Goal: Task Accomplishment & Management: Complete application form

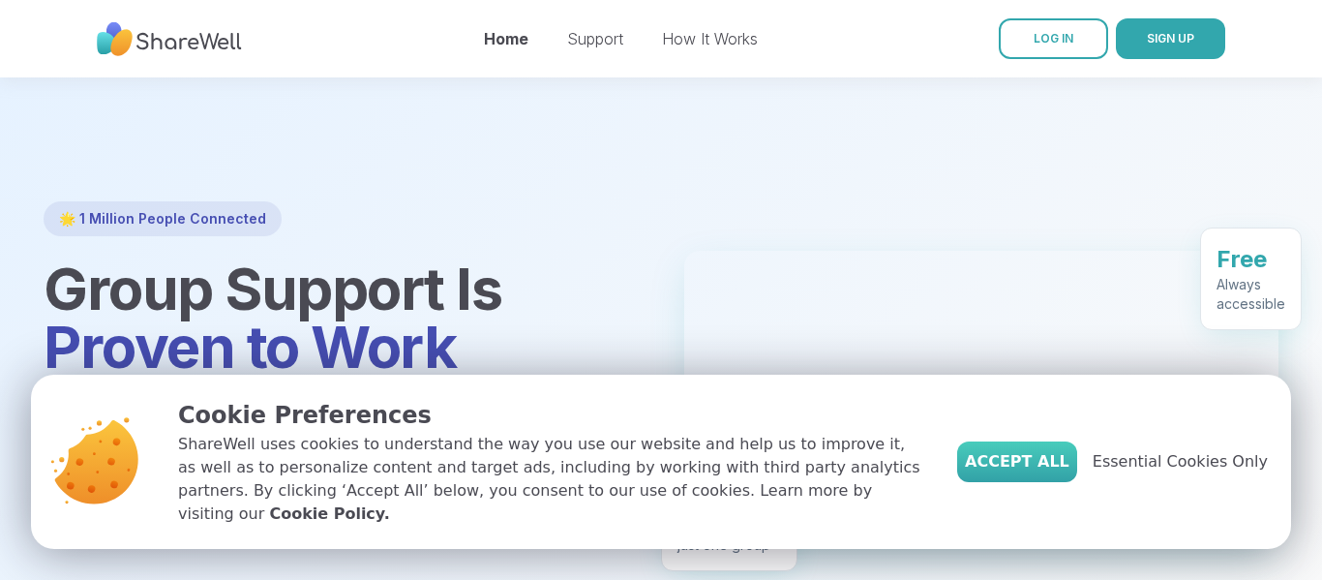
click at [1026, 468] on span "Accept All" at bounding box center [1017, 461] width 105 height 23
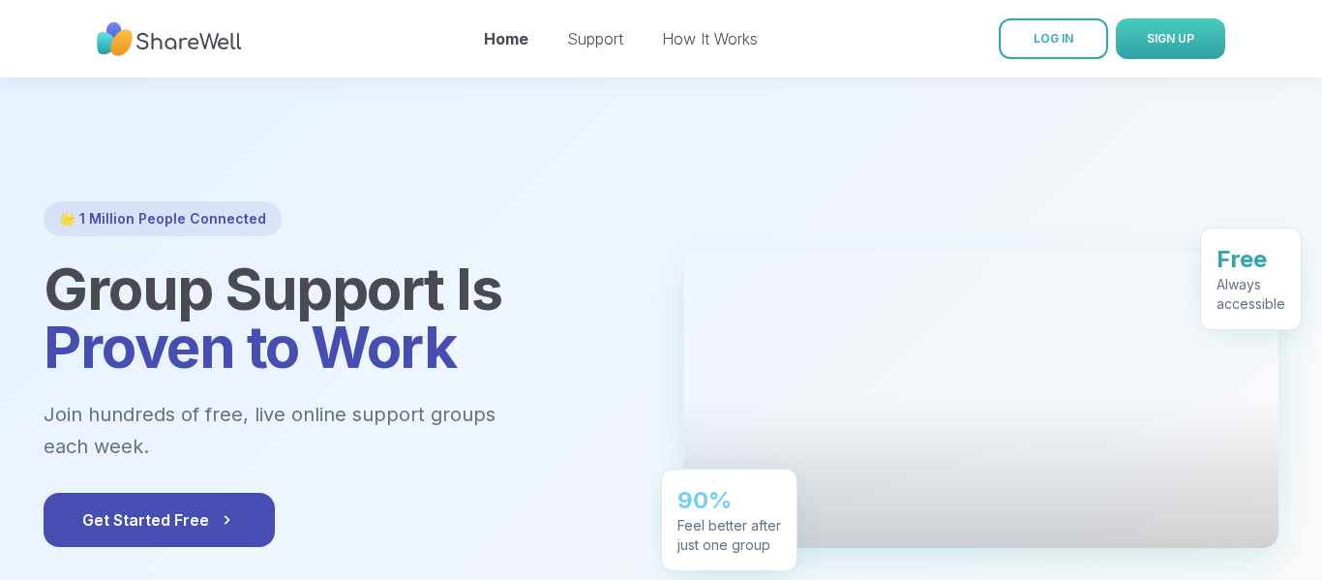
click at [1162, 38] on span "SIGN UP" at bounding box center [1170, 38] width 47 height 15
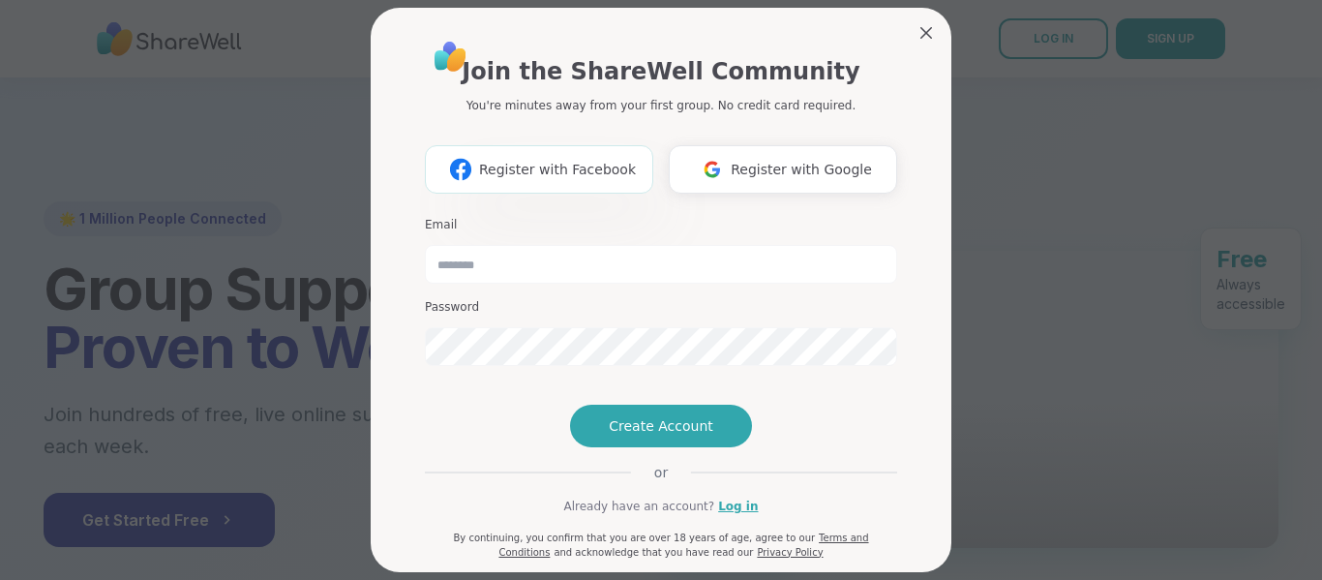
click at [571, 172] on span "Register with Facebook" at bounding box center [557, 170] width 157 height 20
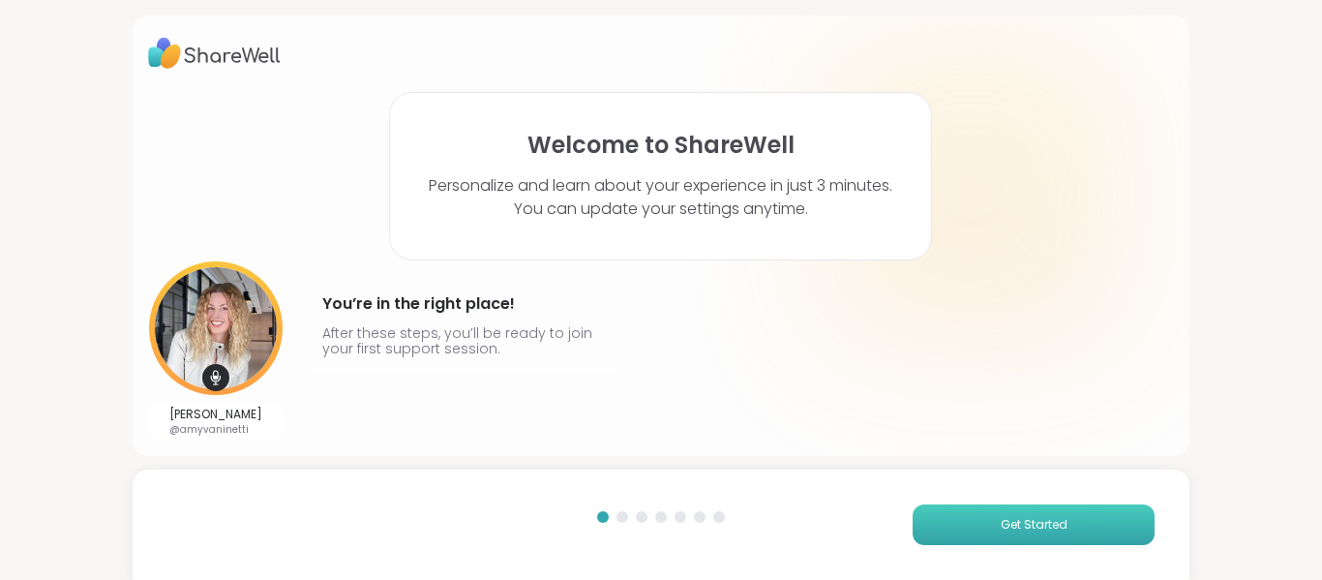
click at [1004, 527] on span "Get Started" at bounding box center [1034, 524] width 67 height 17
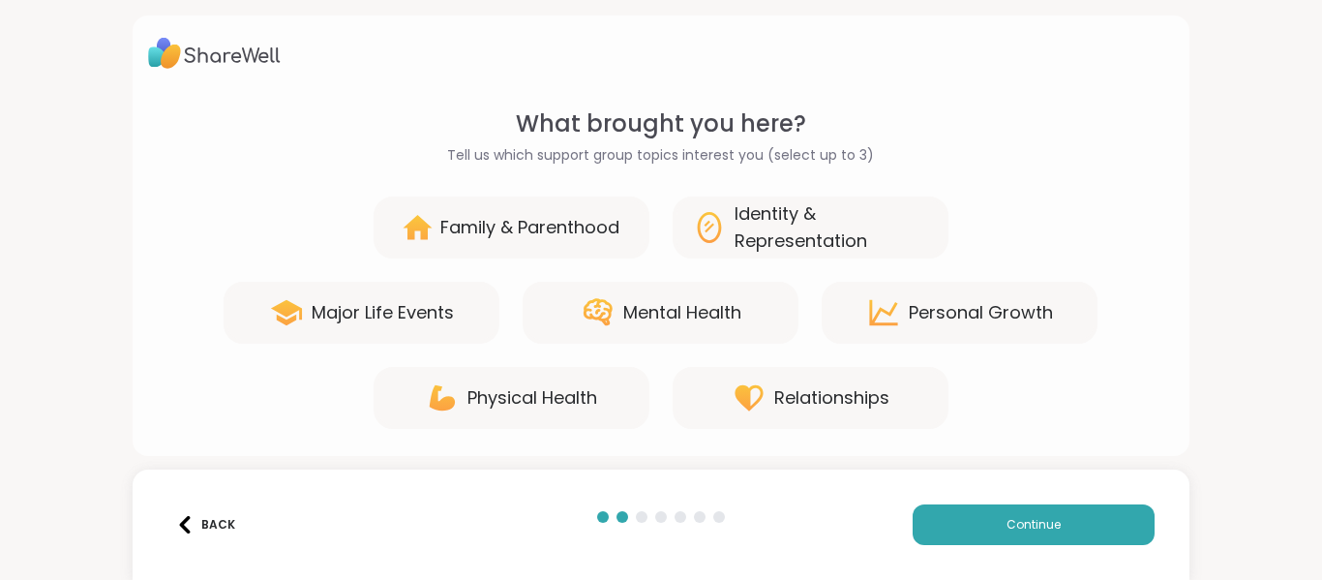
click at [846, 400] on div "Relationships" at bounding box center [831, 397] width 115 height 27
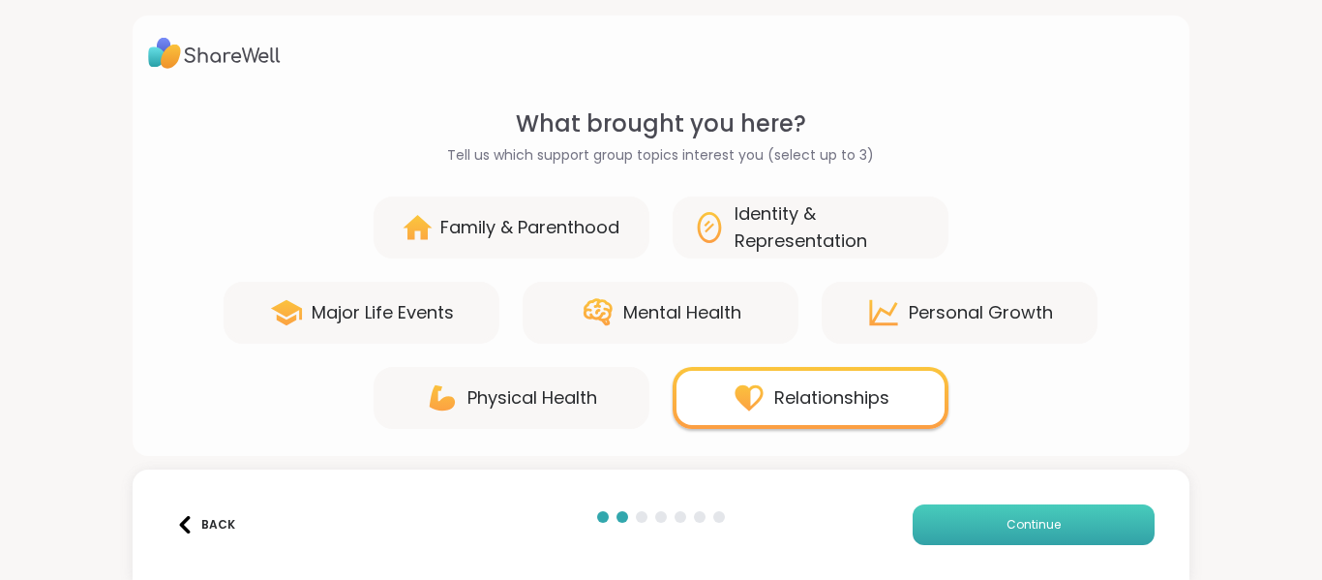
click at [987, 541] on button "Continue" at bounding box center [1034, 524] width 242 height 41
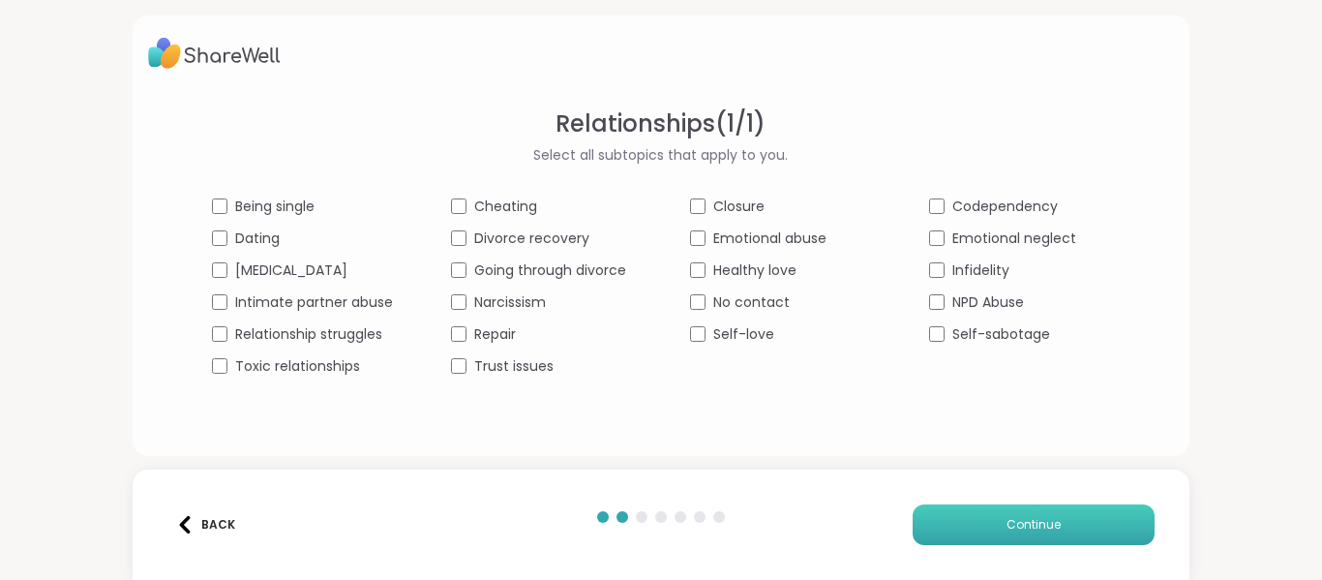
click at [975, 521] on button "Continue" at bounding box center [1034, 524] width 242 height 41
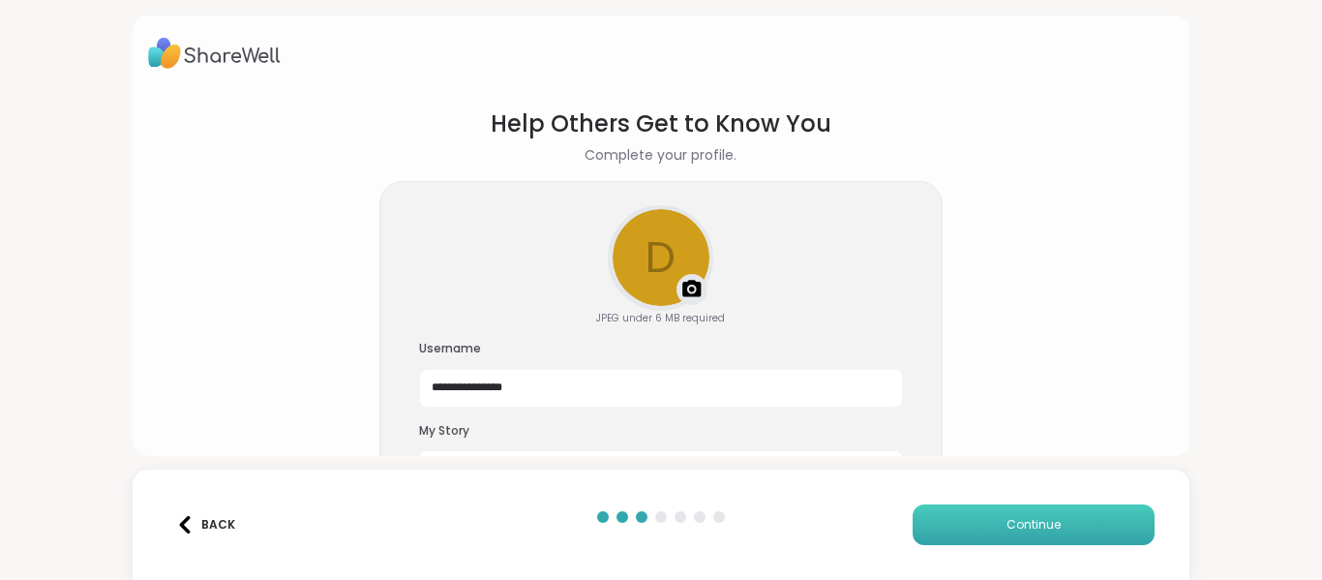
click at [955, 519] on button "Continue" at bounding box center [1034, 524] width 242 height 41
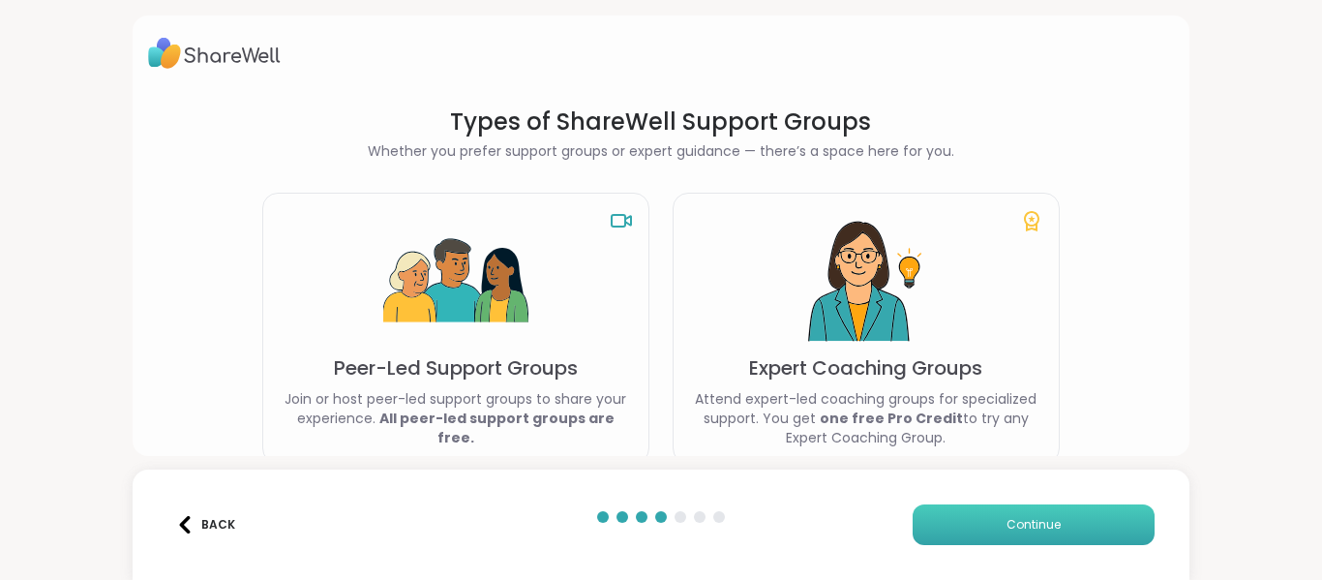
click at [974, 525] on button "Continue" at bounding box center [1034, 524] width 242 height 41
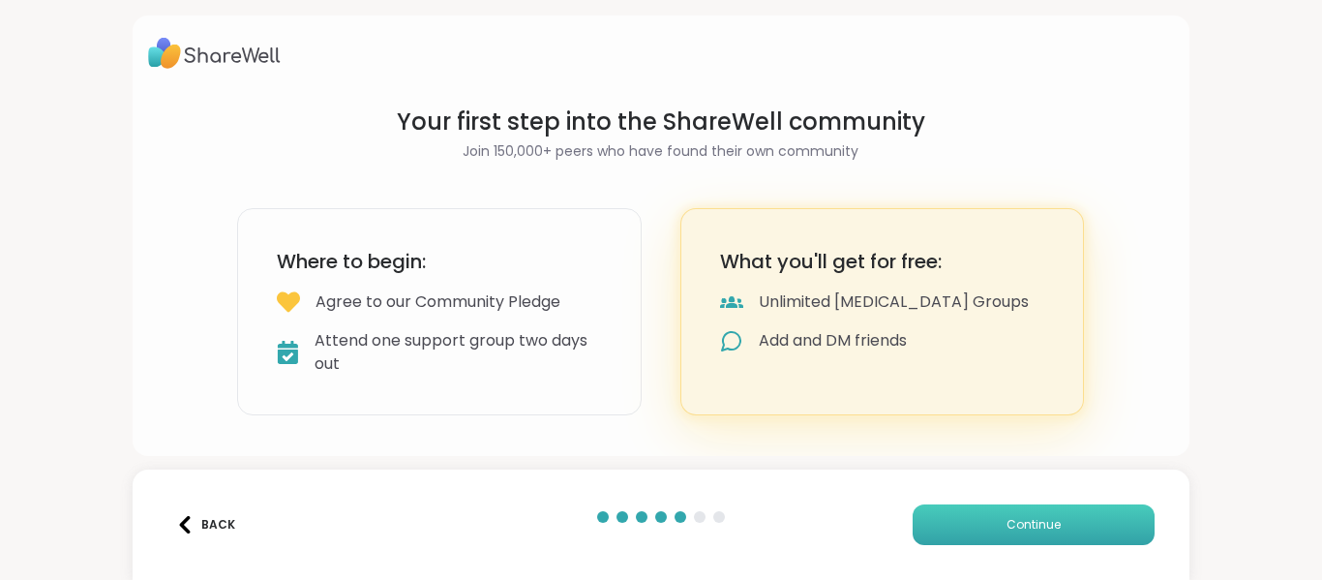
click at [974, 525] on button "Continue" at bounding box center [1034, 524] width 242 height 41
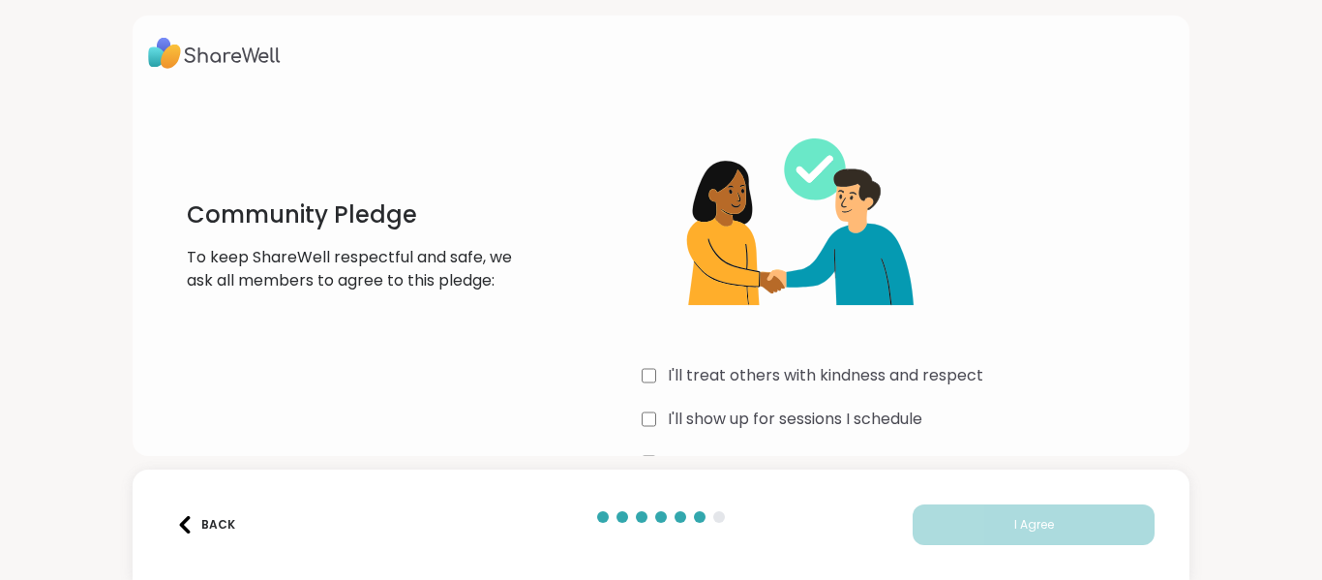
click at [647, 390] on div "I'll treat others with kindness and respect I'll show up for sessions I schedul…" at bounding box center [908, 292] width 532 height 373
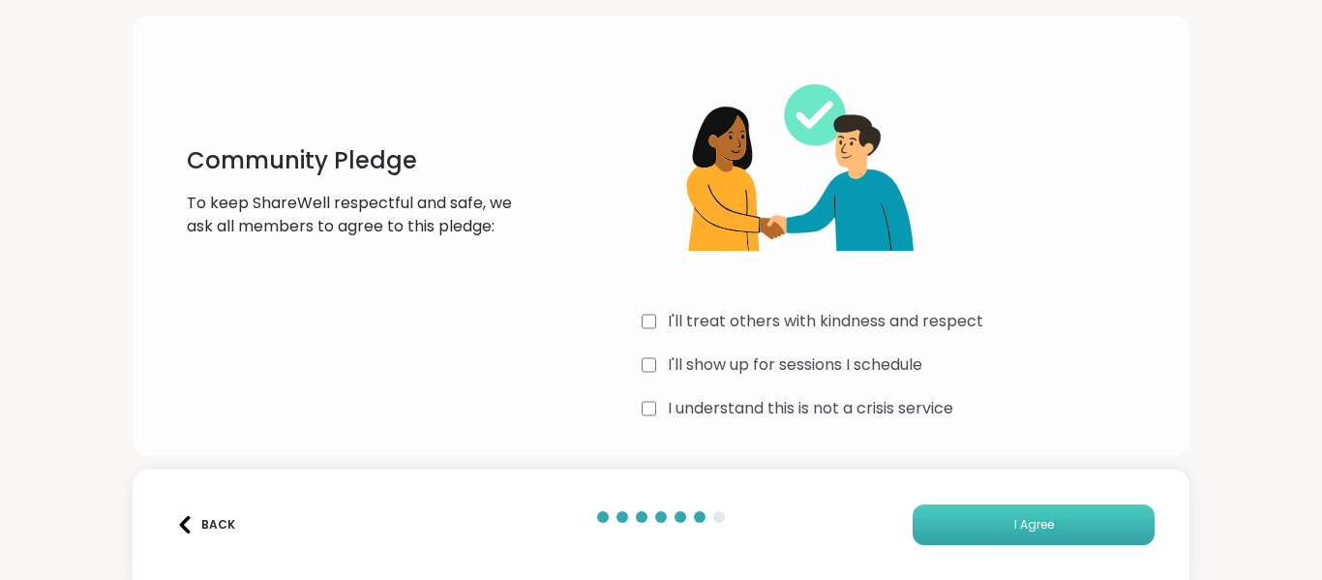
click at [968, 535] on button "I Agree" at bounding box center [1034, 524] width 242 height 41
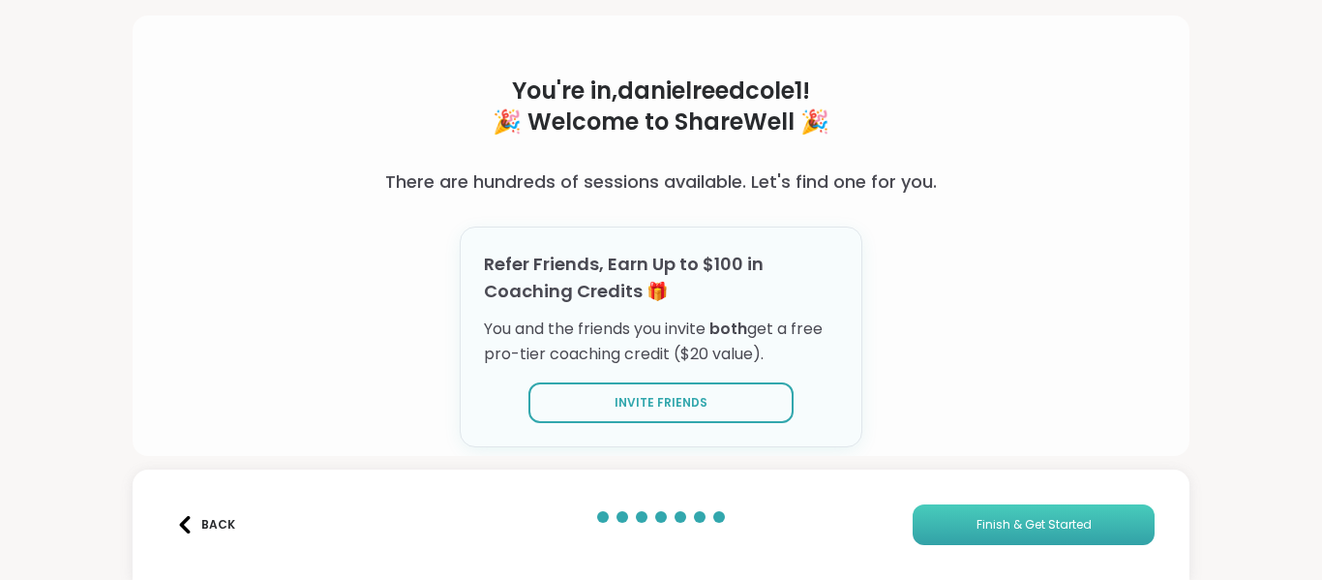
click at [988, 527] on span "Finish & Get Started" at bounding box center [1034, 524] width 115 height 17
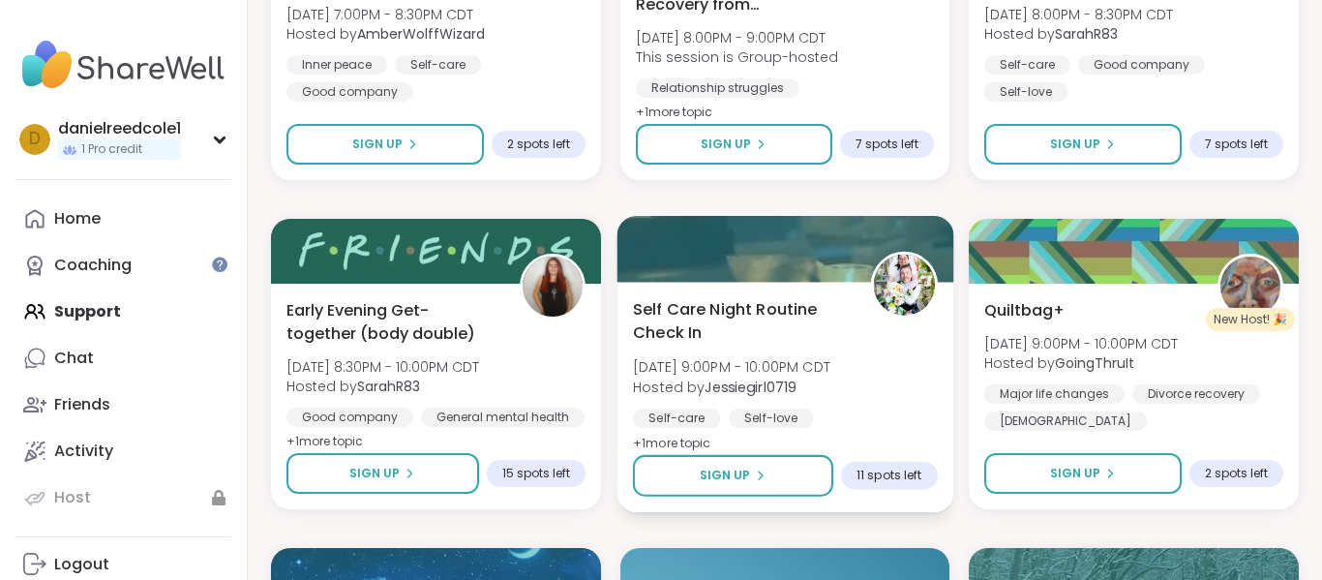
scroll to position [3785, 0]
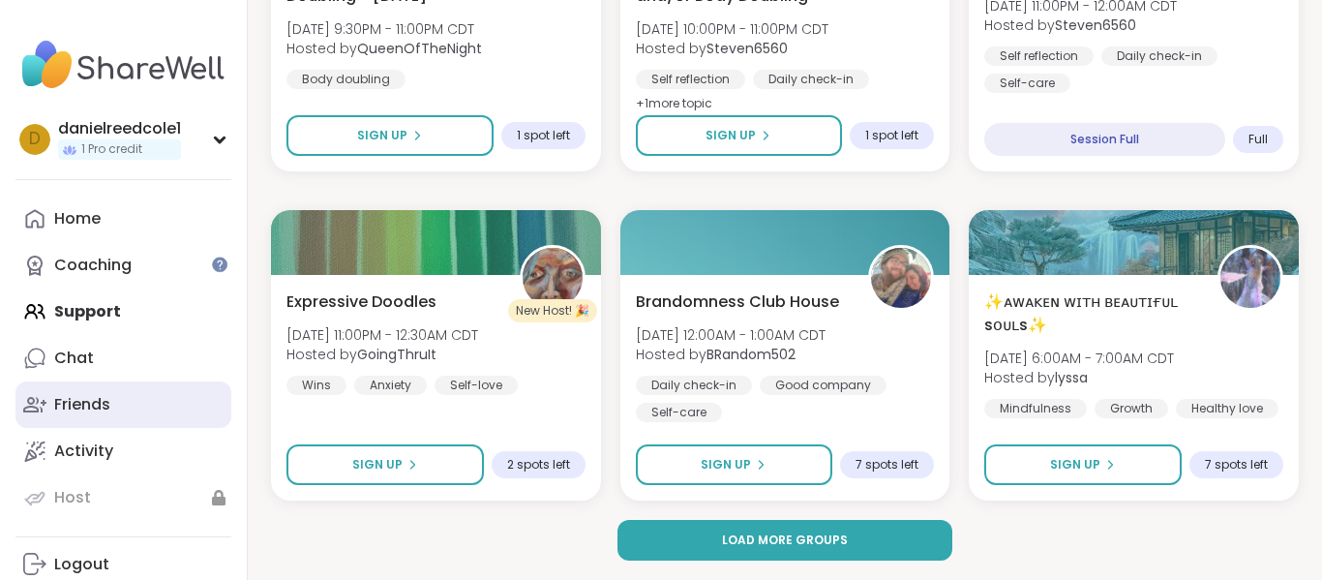
click at [86, 401] on div "Friends" at bounding box center [82, 404] width 56 height 21
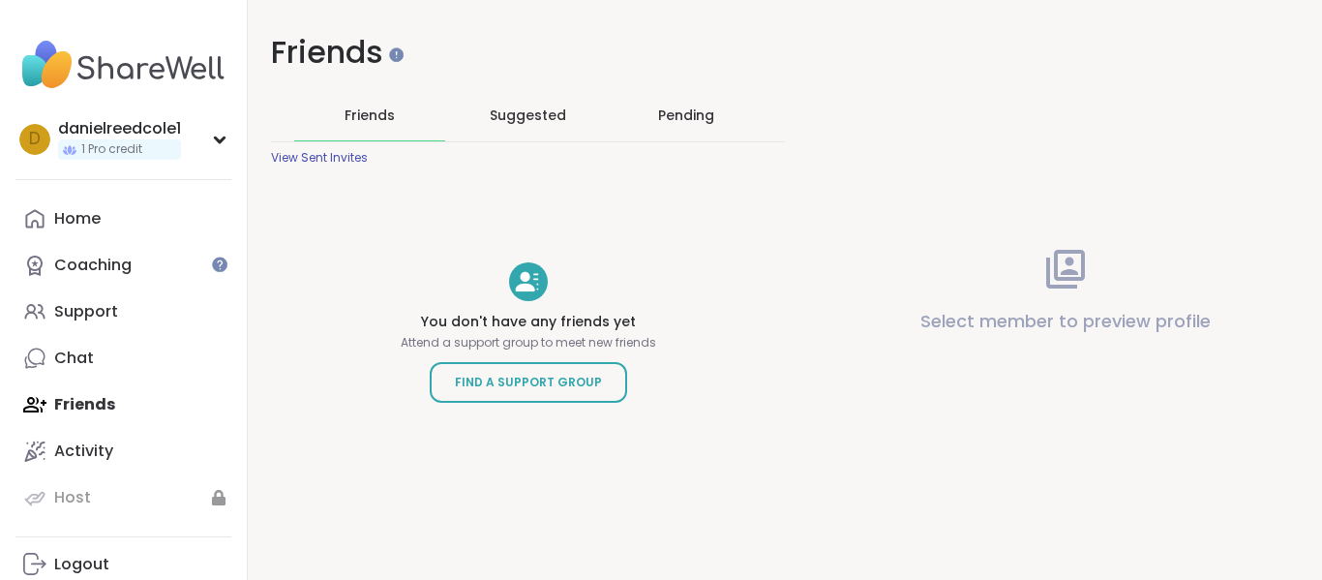
click at [392, 123] on span "Friends" at bounding box center [370, 115] width 50 height 19
click at [505, 126] on div "Suggested" at bounding box center [528, 115] width 151 height 50
click at [709, 116] on div "Pending" at bounding box center [686, 115] width 56 height 19
click at [373, 116] on span "Friends" at bounding box center [370, 115] width 50 height 19
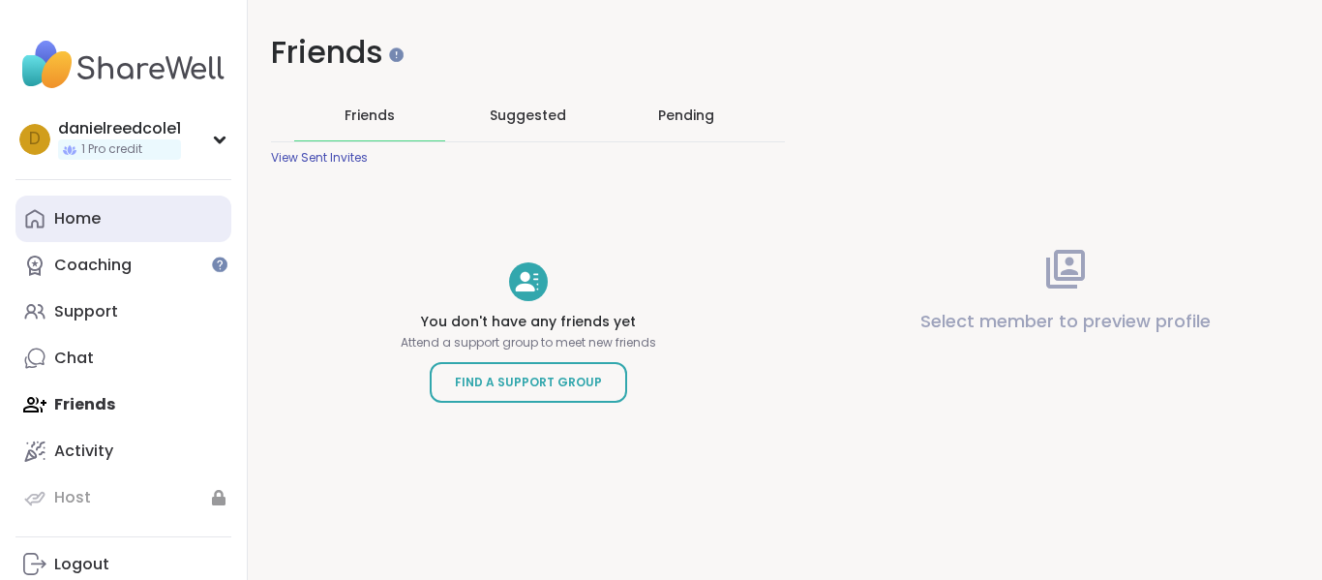
click at [99, 225] on div "Home" at bounding box center [77, 218] width 46 height 21
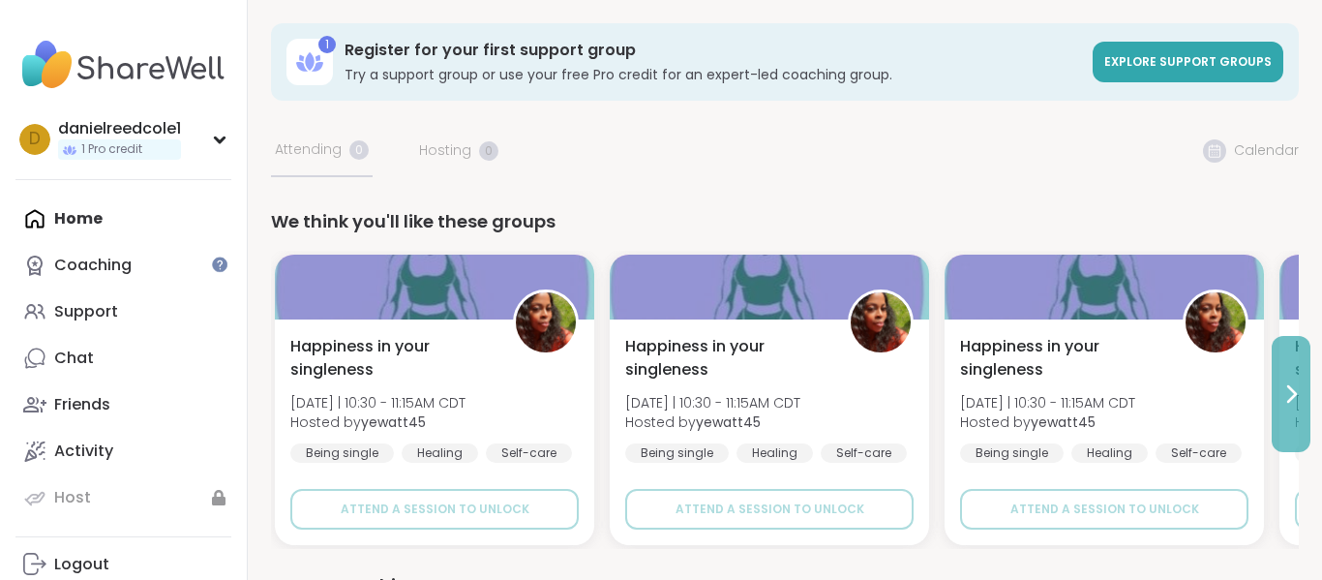
click at [1286, 402] on icon at bounding box center [1291, 393] width 23 height 23
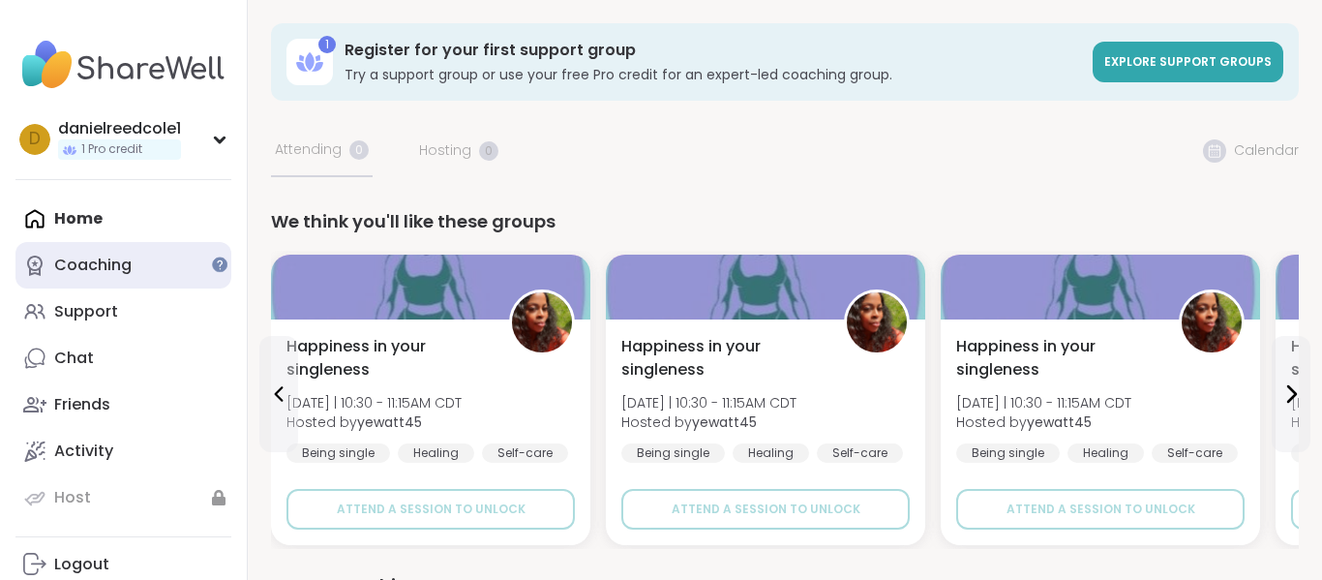
click at [106, 272] on div "Coaching" at bounding box center [92, 265] width 77 height 21
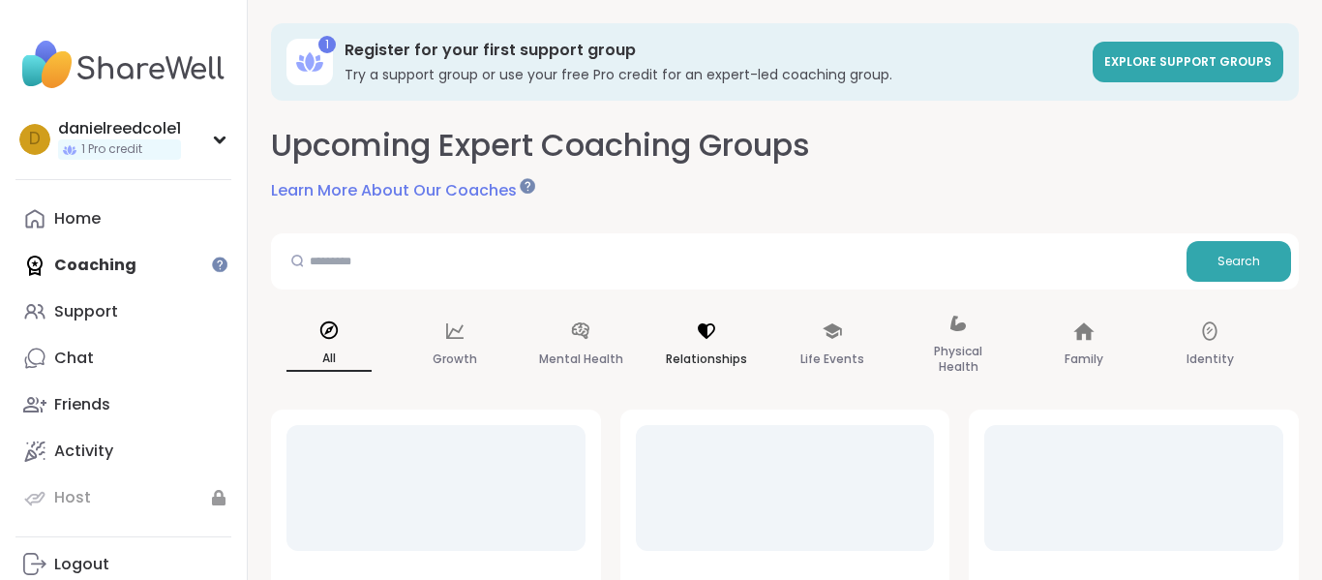
click at [718, 332] on div "Relationships" at bounding box center [707, 345] width 116 height 97
click at [1262, 243] on button "Search" at bounding box center [1239, 261] width 105 height 41
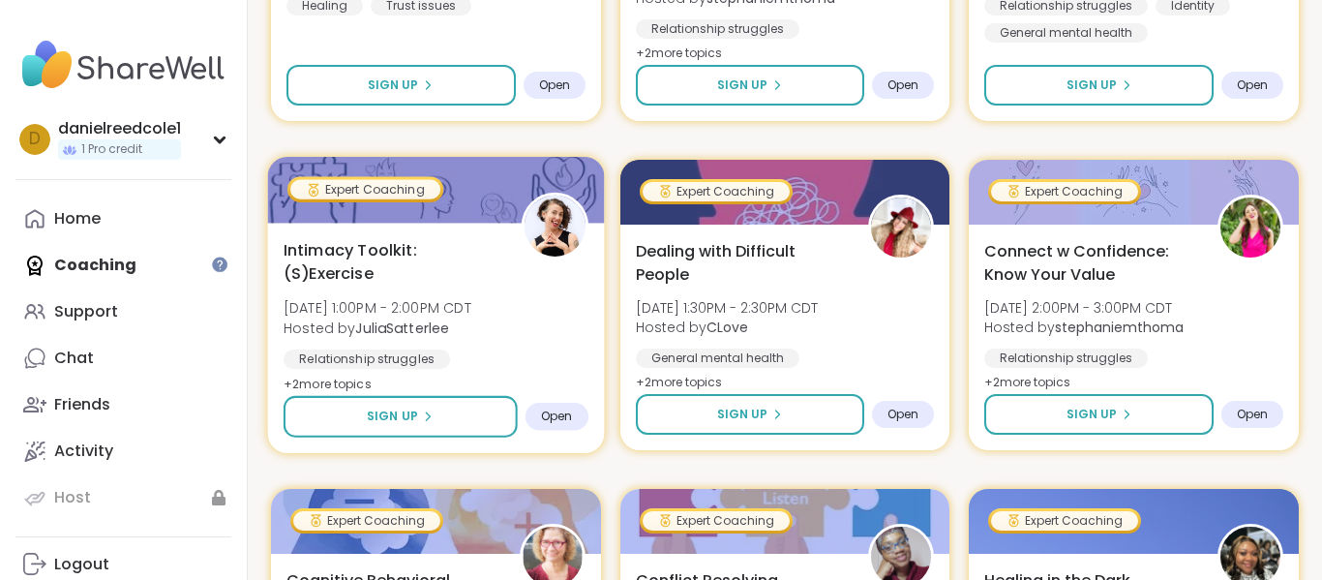
scroll to position [925, 0]
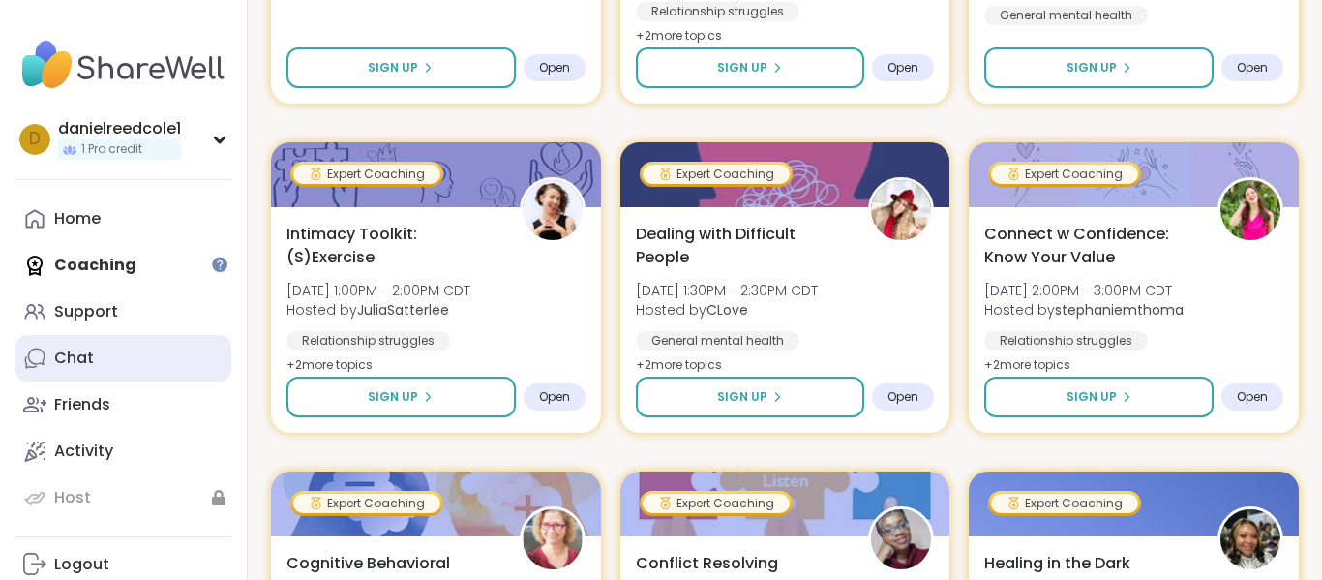
click at [117, 375] on link "Chat" at bounding box center [123, 358] width 216 height 46
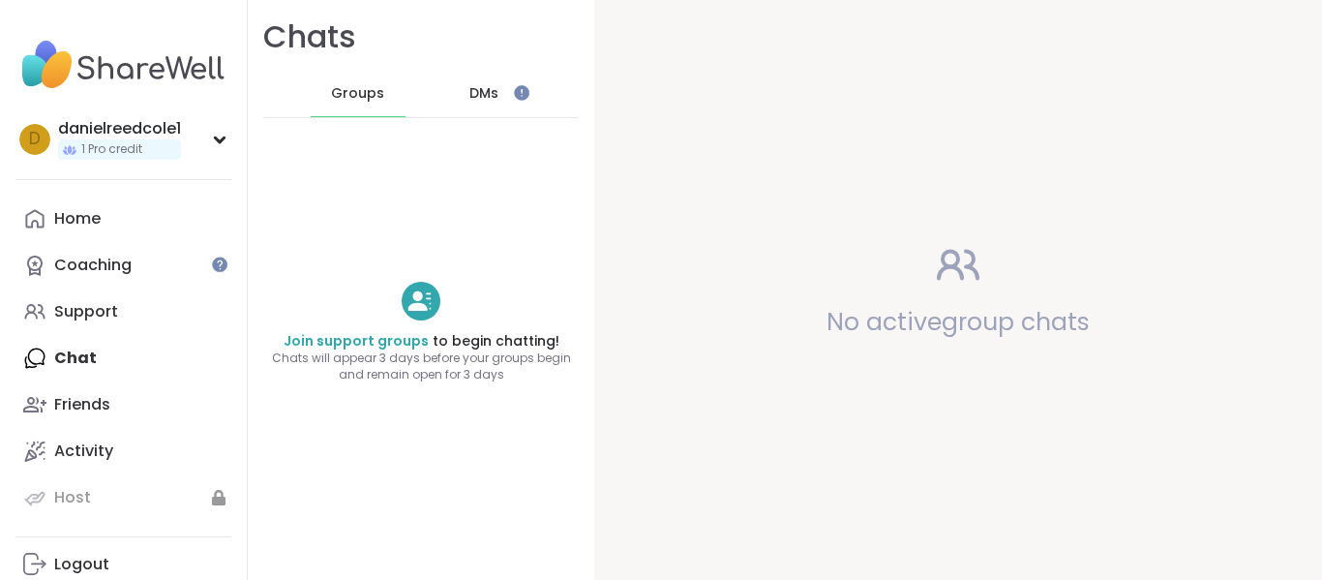
click at [483, 98] on span "DMs" at bounding box center [483, 93] width 29 height 19
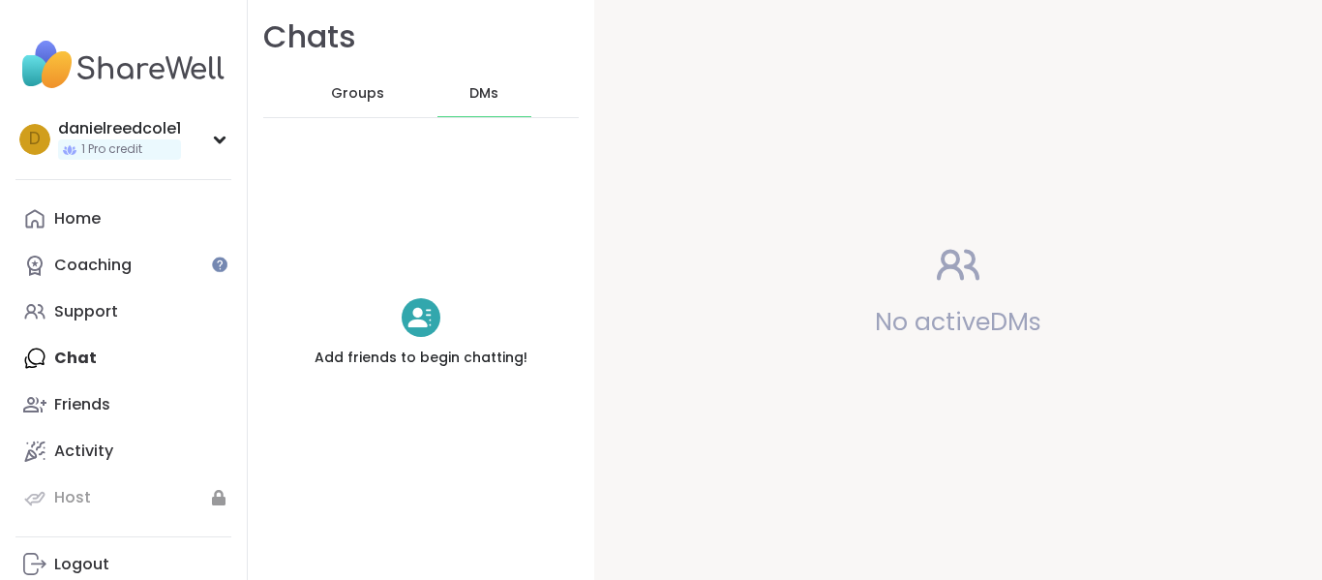
click at [366, 90] on span "Groups" at bounding box center [357, 93] width 53 height 19
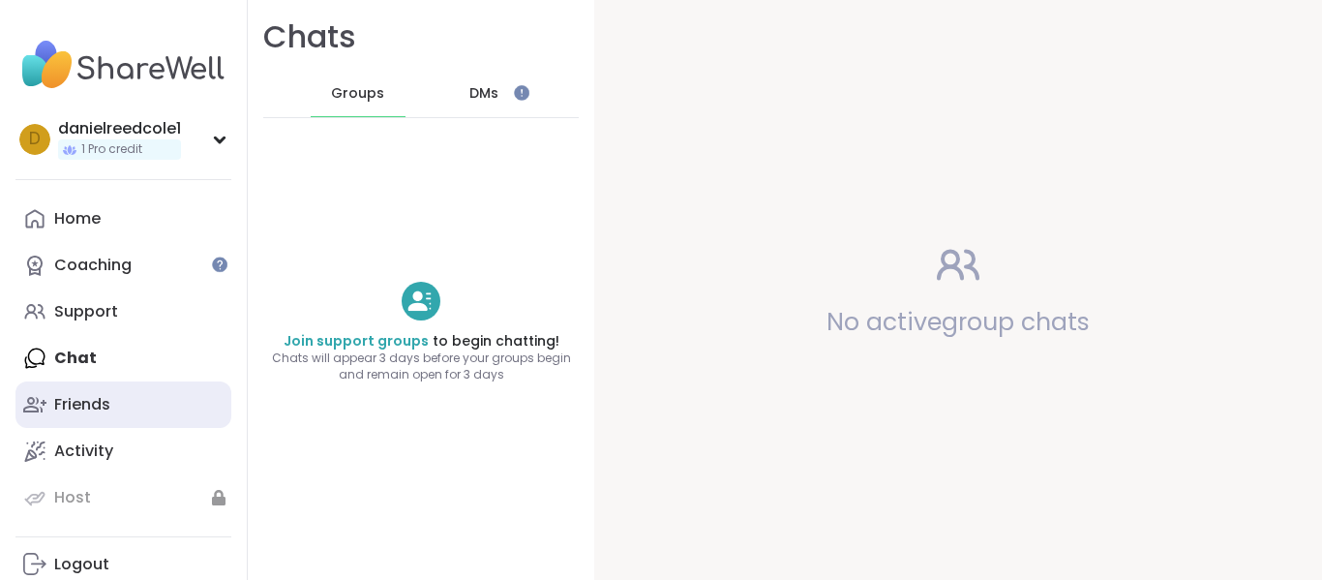
click at [108, 410] on div "Friends" at bounding box center [82, 404] width 56 height 21
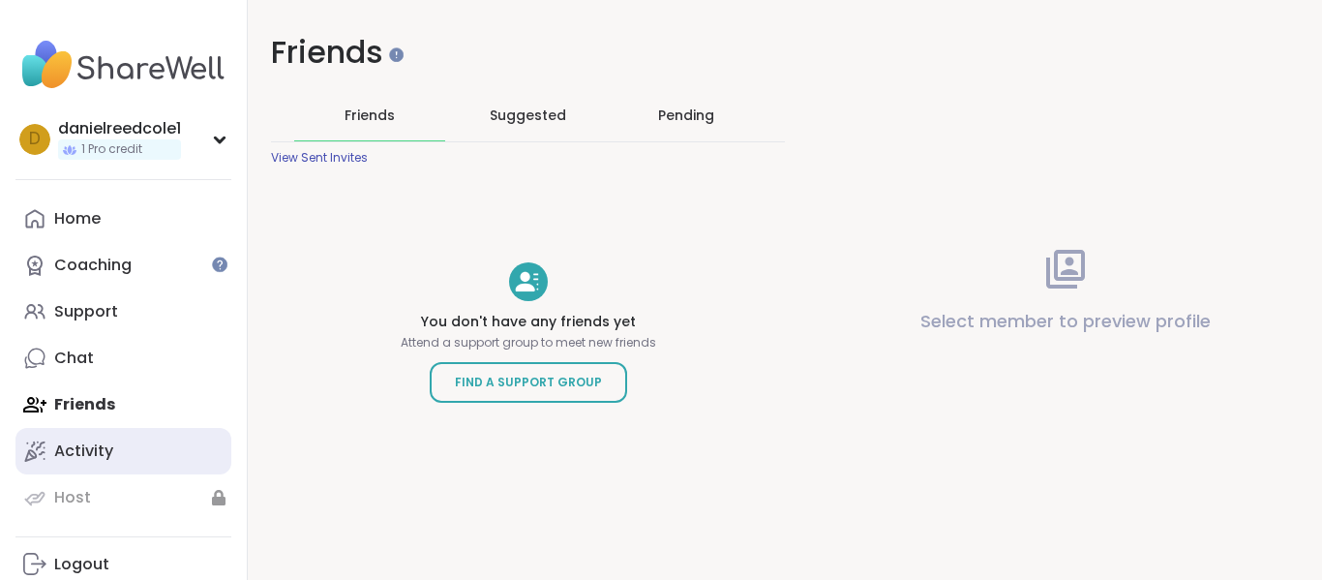
click at [99, 457] on div "Activity" at bounding box center [83, 450] width 59 height 21
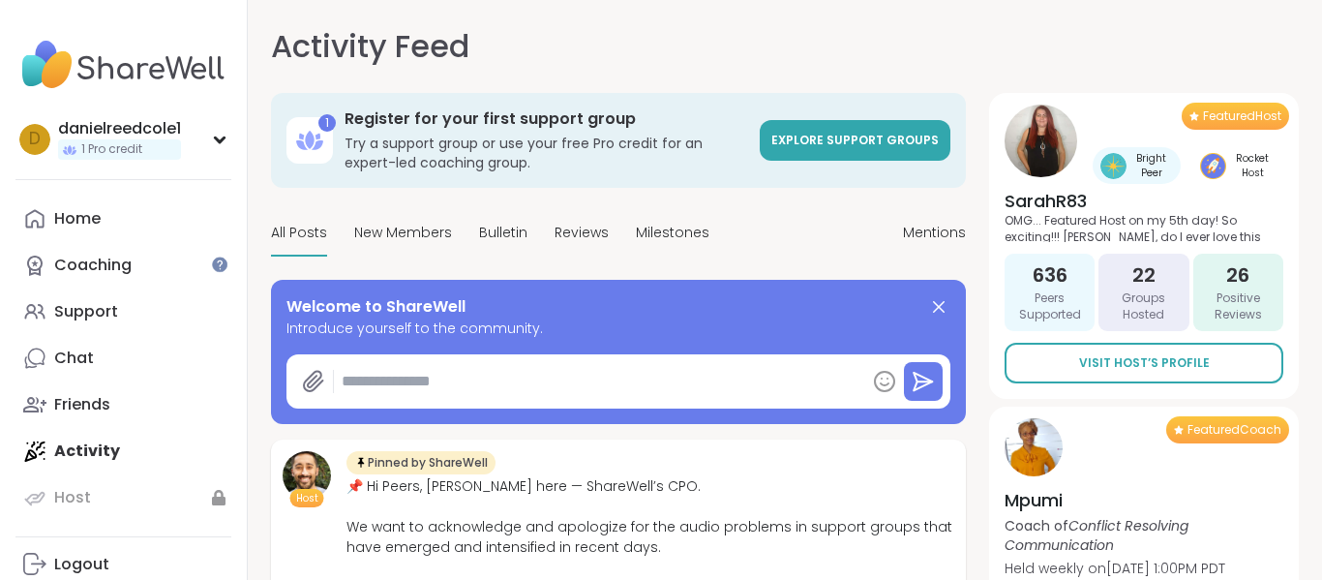
drag, startPoint x: 432, startPoint y: 251, endPoint x: 401, endPoint y: 625, distance: 375.9
click at [401, 579] on html "danielreedcole1 1 Pro credit d danielreedcole1 1 Pro credit Profile Membership …" at bounding box center [661, 311] width 1322 height 622
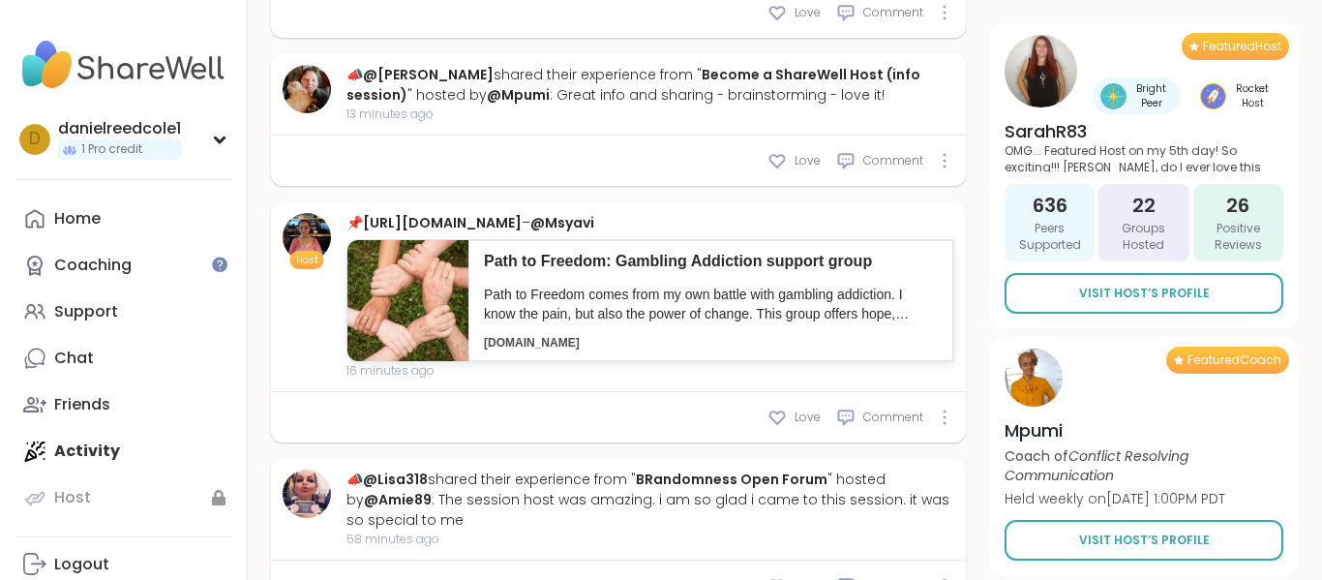
scroll to position [1227, 0]
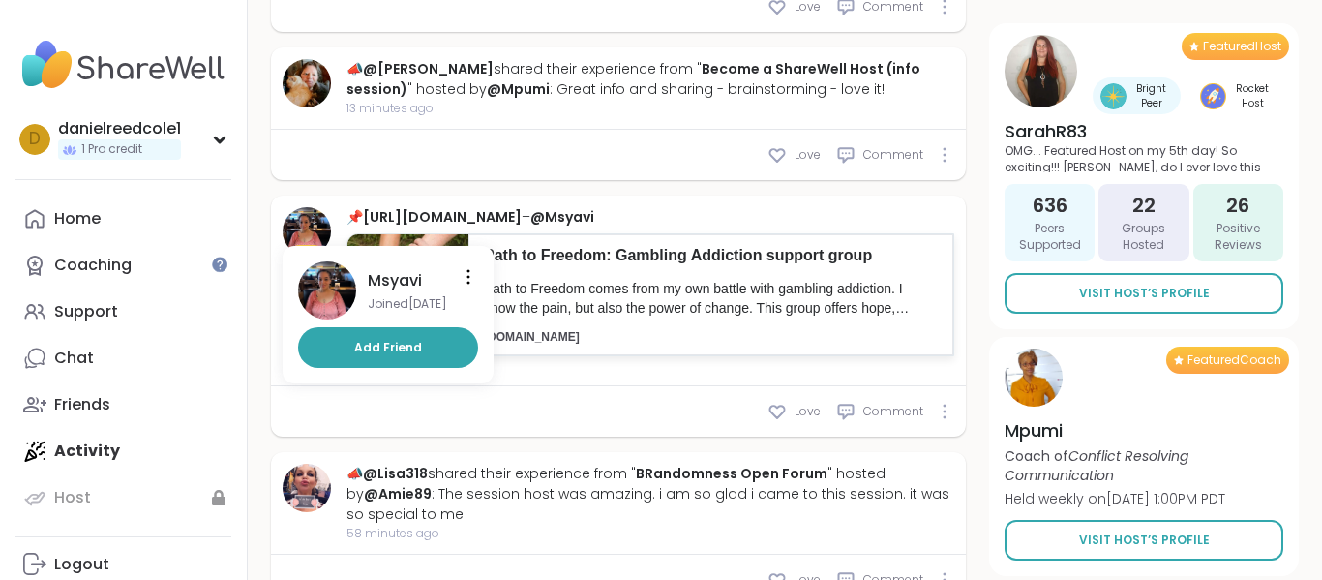
click at [311, 207] on img at bounding box center [307, 231] width 48 height 48
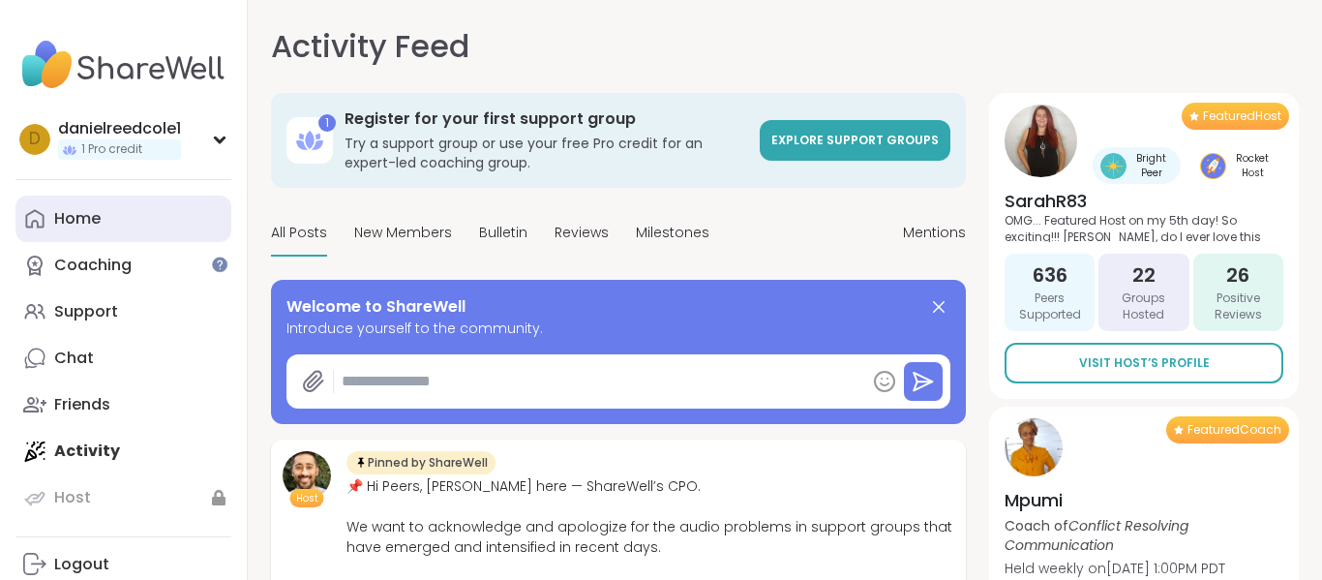
click at [99, 214] on div "Home" at bounding box center [77, 218] width 46 height 21
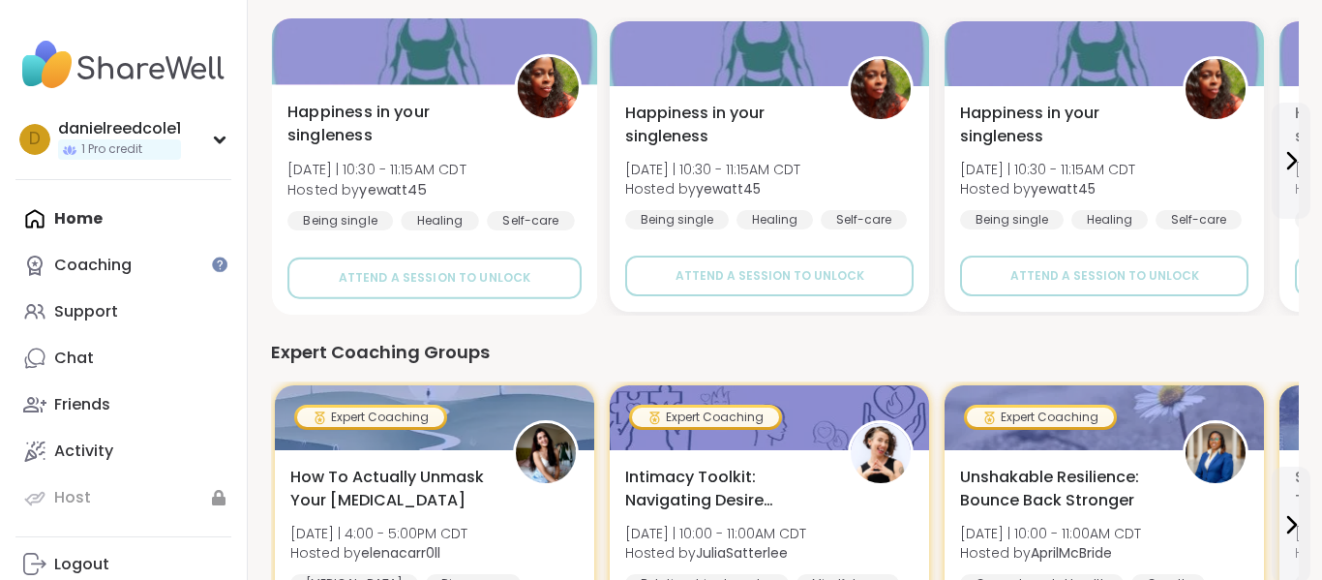
scroll to position [420, 0]
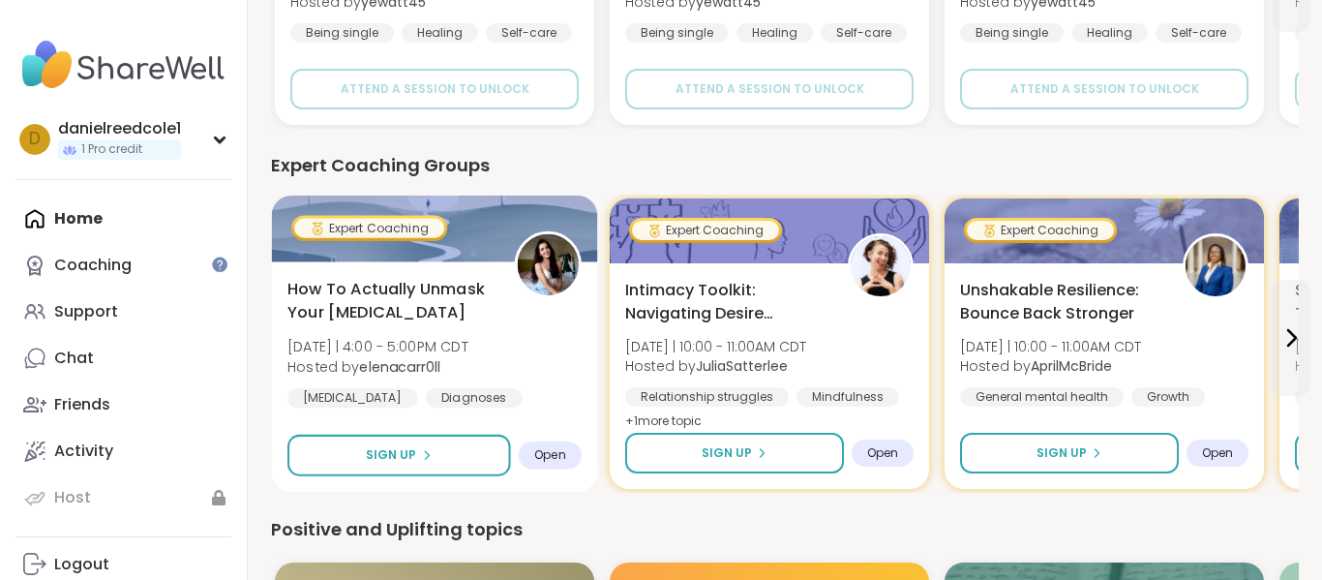
click at [554, 262] on img at bounding box center [548, 264] width 61 height 61
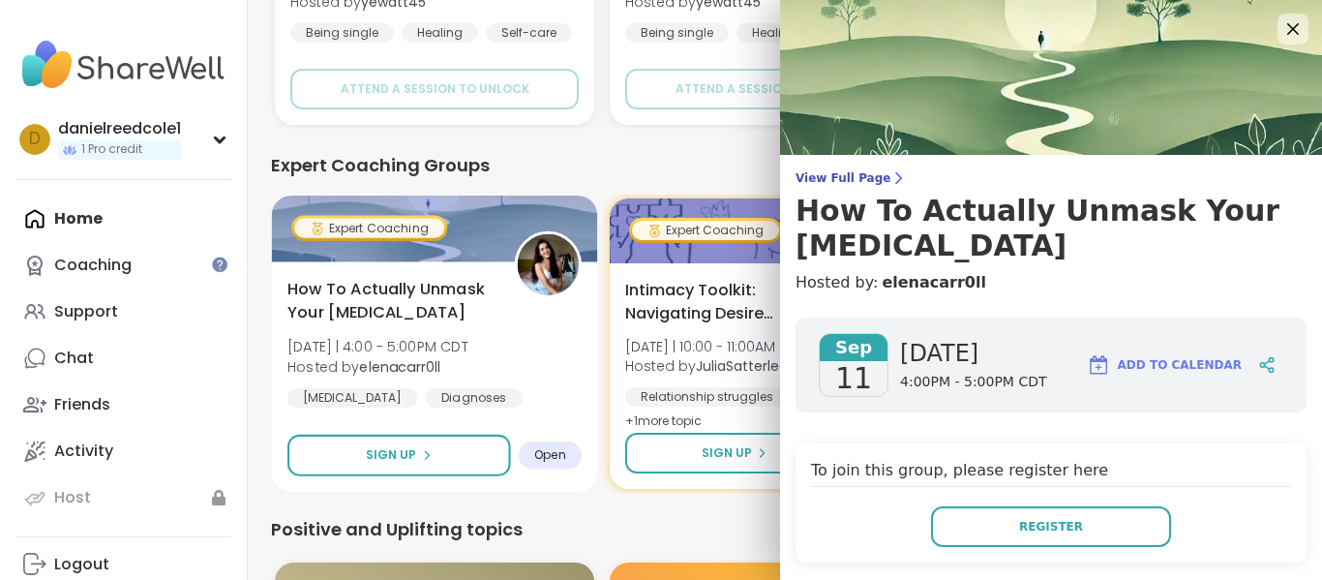
drag, startPoint x: 550, startPoint y: 265, endPoint x: 585, endPoint y: 262, distance: 35.0
click at [562, 265] on img at bounding box center [548, 264] width 61 height 61
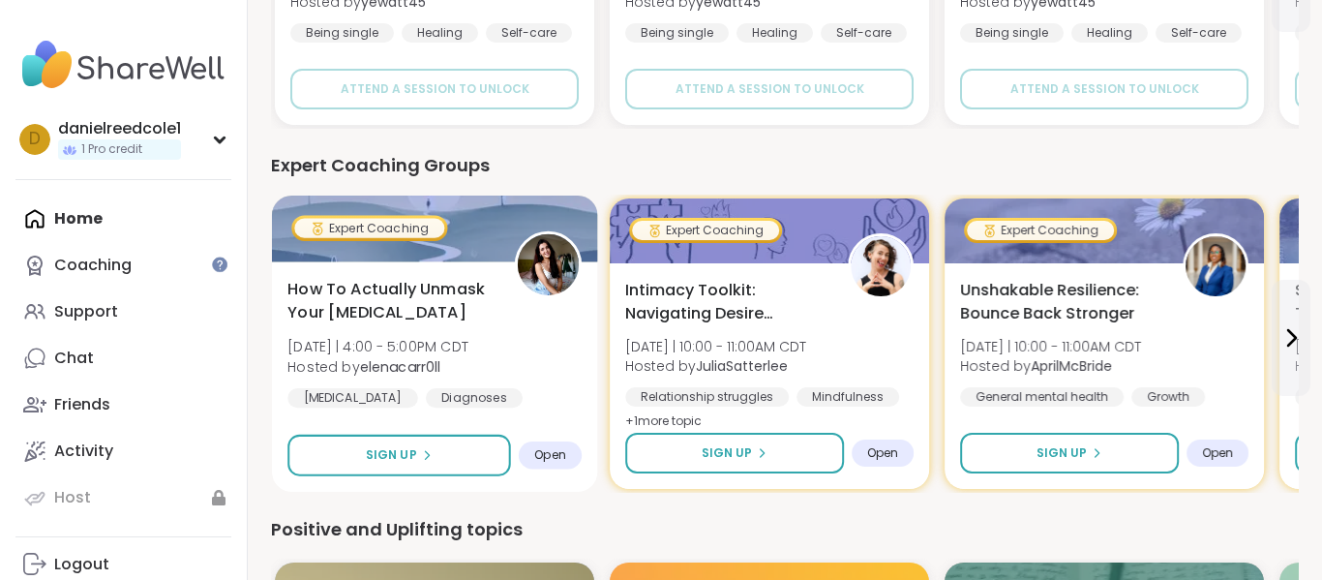
click at [546, 256] on img at bounding box center [548, 264] width 61 height 61
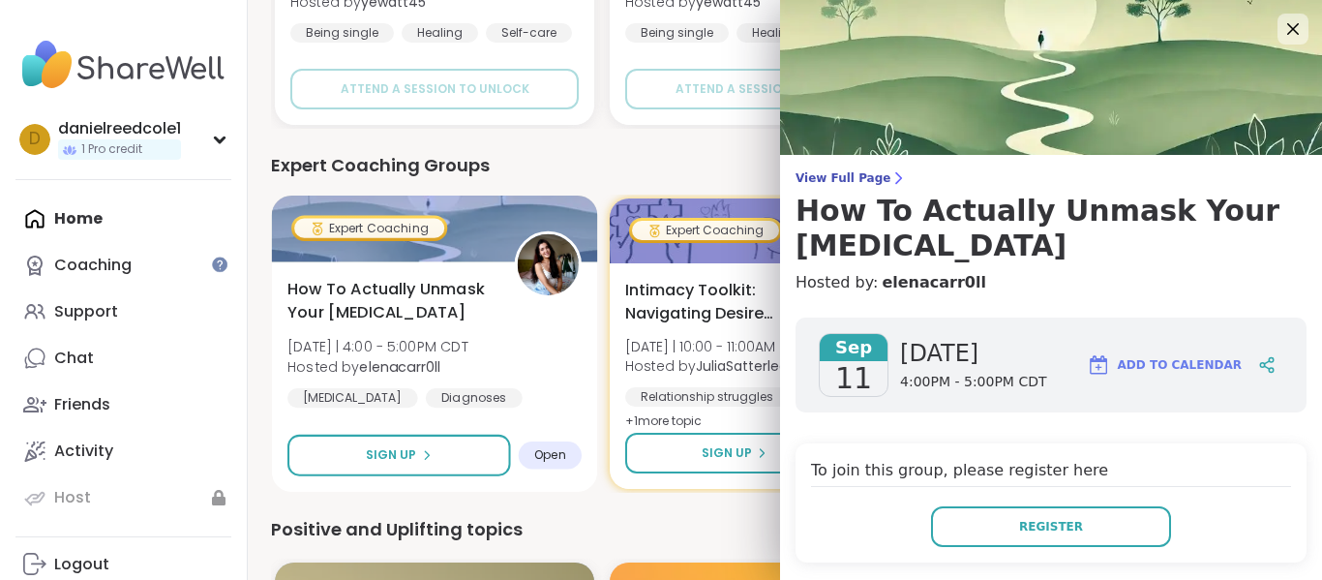
click at [546, 256] on img at bounding box center [548, 264] width 61 height 61
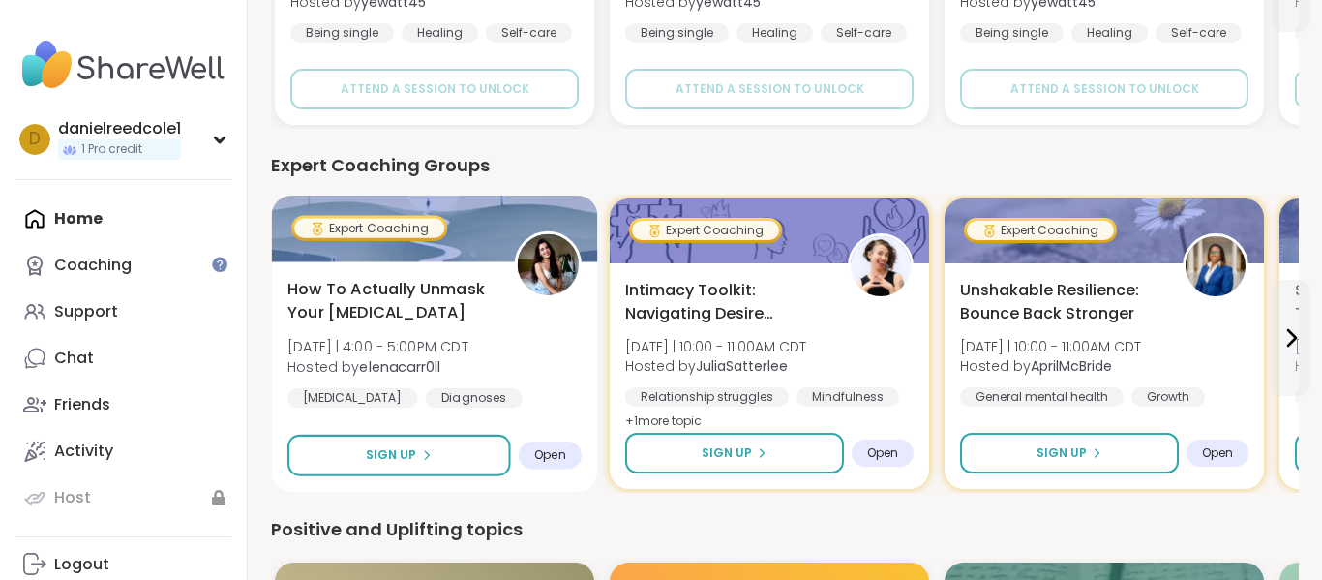
click at [546, 256] on img at bounding box center [548, 264] width 61 height 61
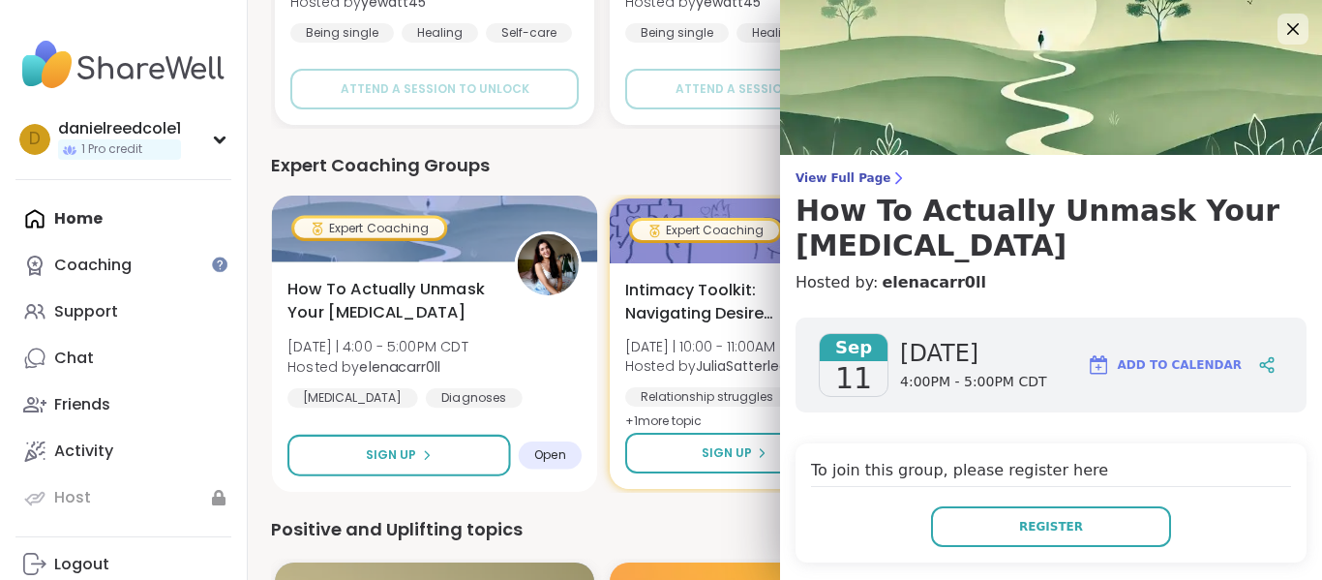
click at [546, 256] on img at bounding box center [548, 264] width 61 height 61
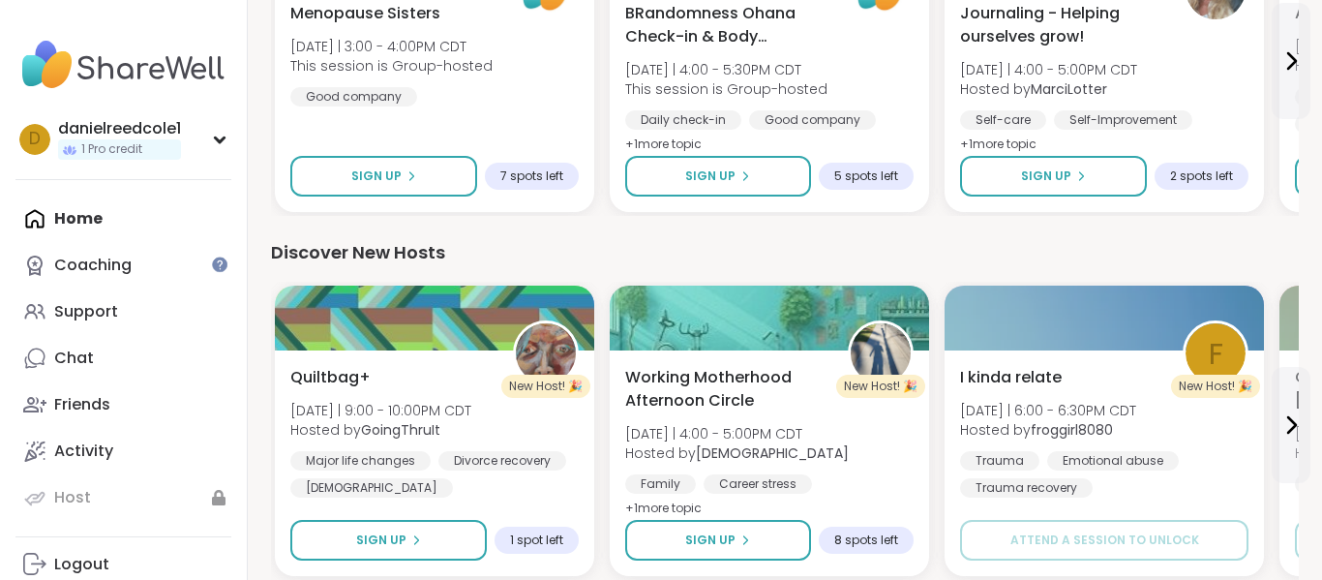
scroll to position [1508, 0]
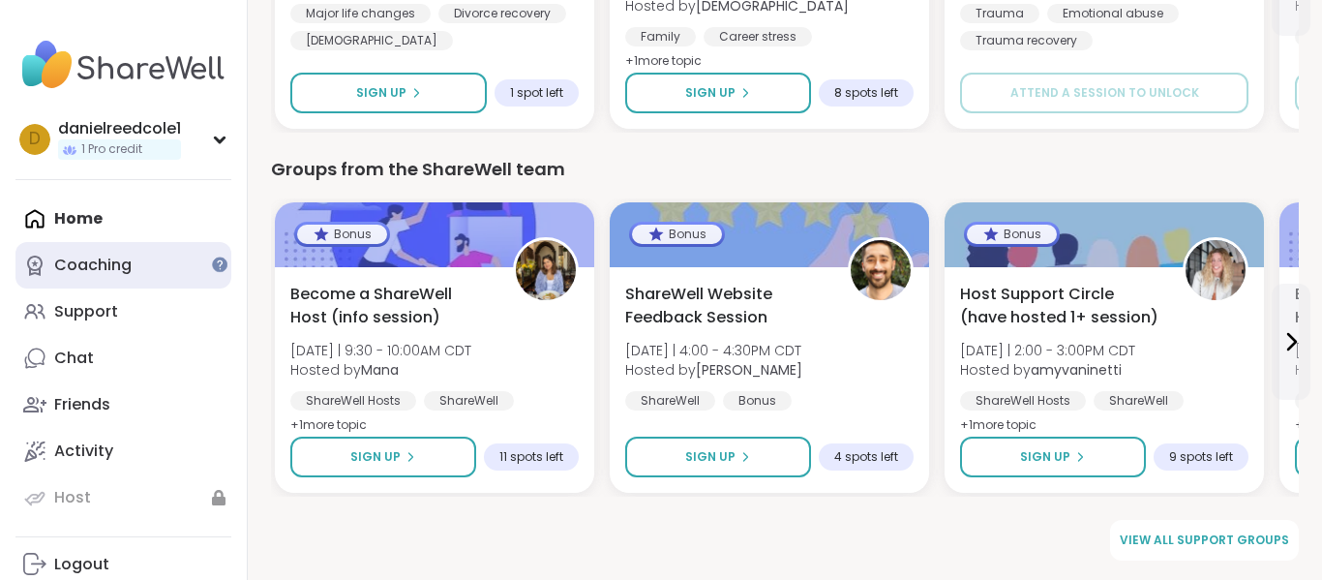
click at [78, 274] on div "Coaching" at bounding box center [92, 265] width 77 height 21
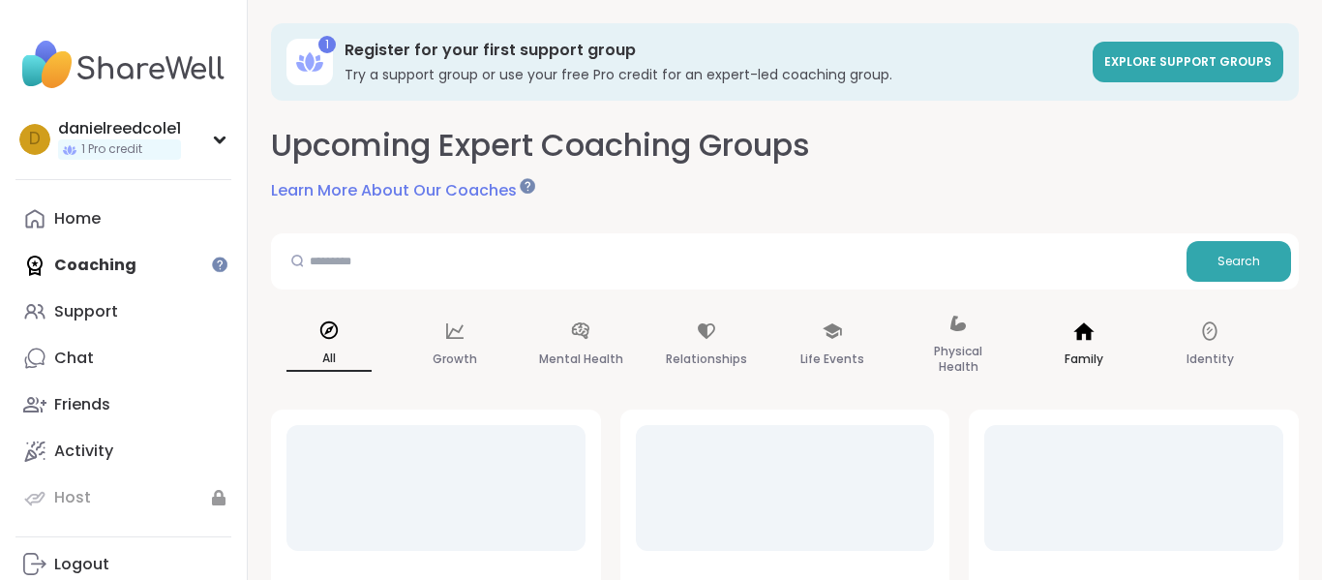
click at [1068, 340] on div "Family" at bounding box center [1084, 345] width 116 height 97
click at [1074, 334] on icon at bounding box center [1083, 329] width 21 height 21
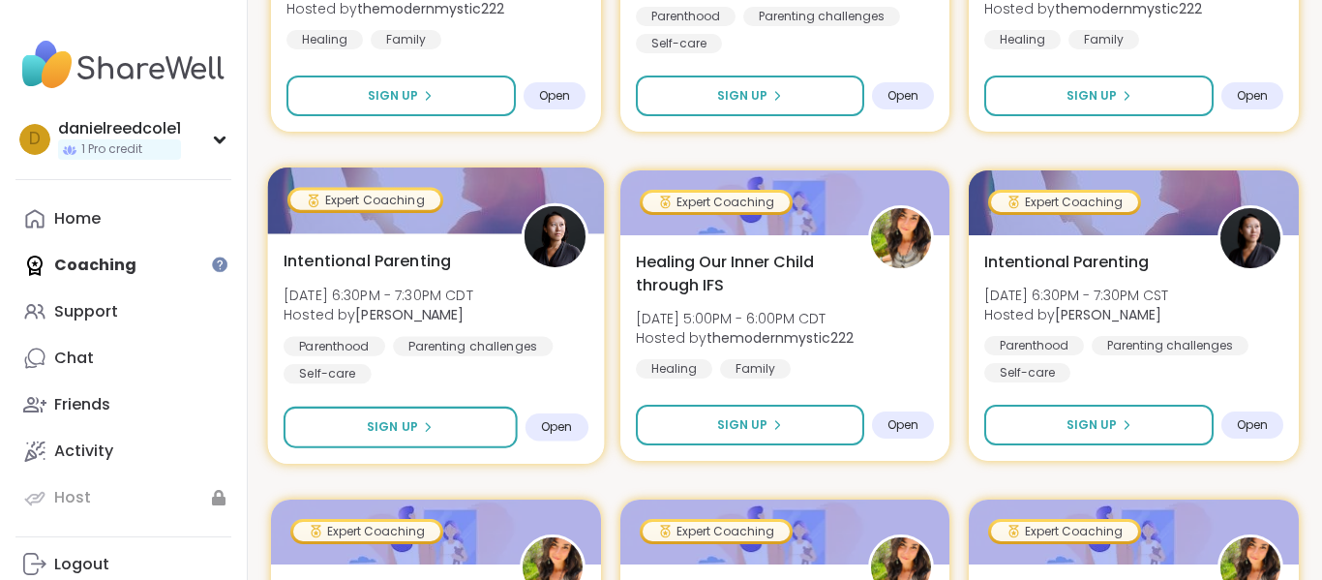
scroll to position [1104, 0]
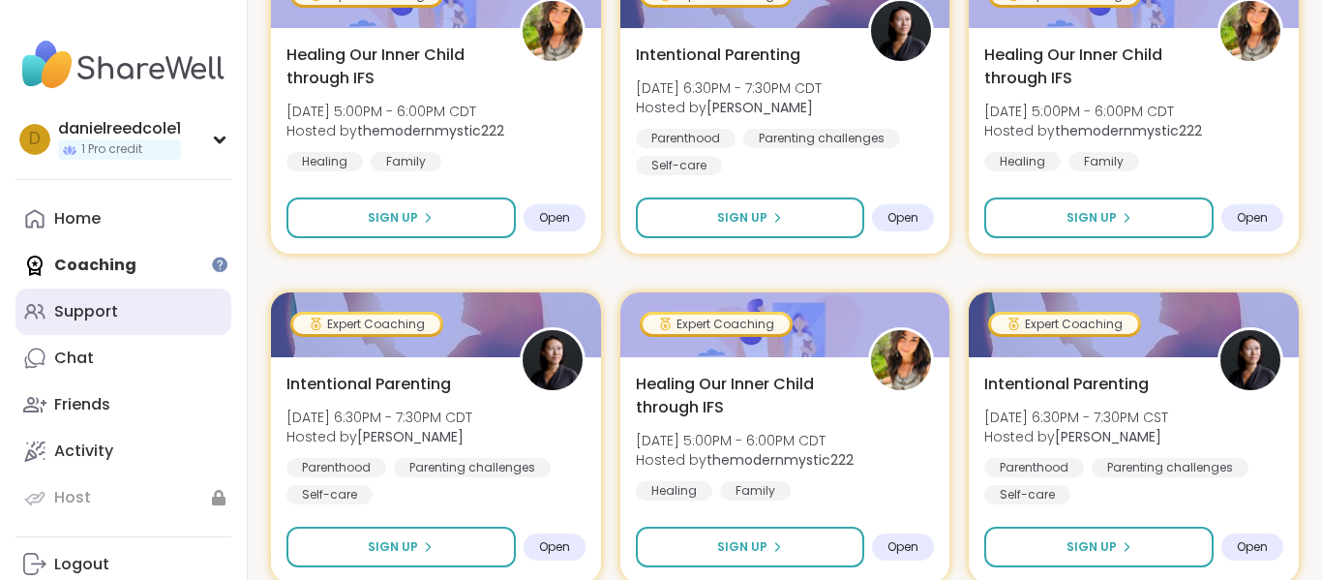
click at [110, 333] on link "Support" at bounding box center [123, 311] width 216 height 46
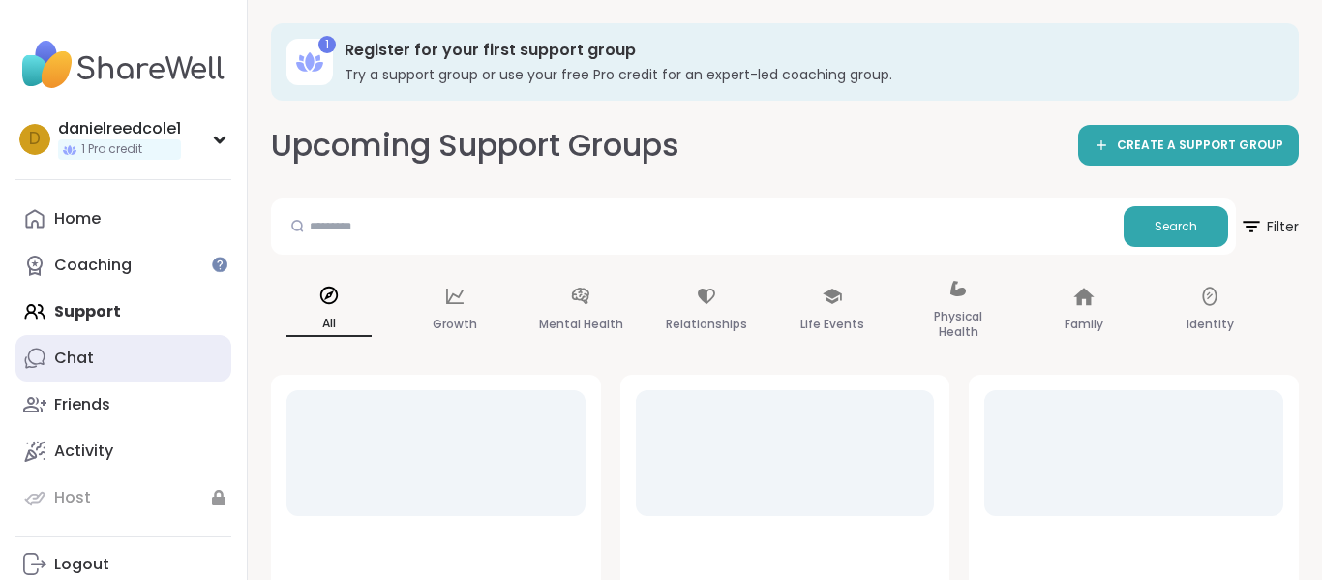
click at [92, 373] on link "Chat" at bounding box center [123, 358] width 216 height 46
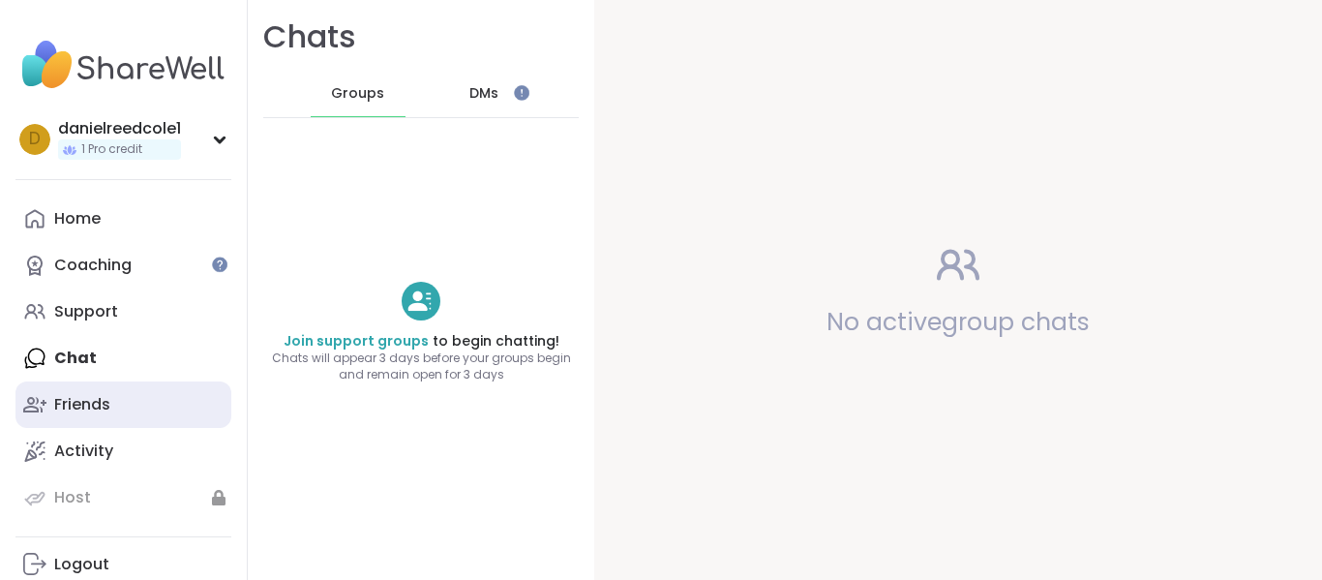
click at [89, 405] on div "Friends" at bounding box center [82, 404] width 56 height 21
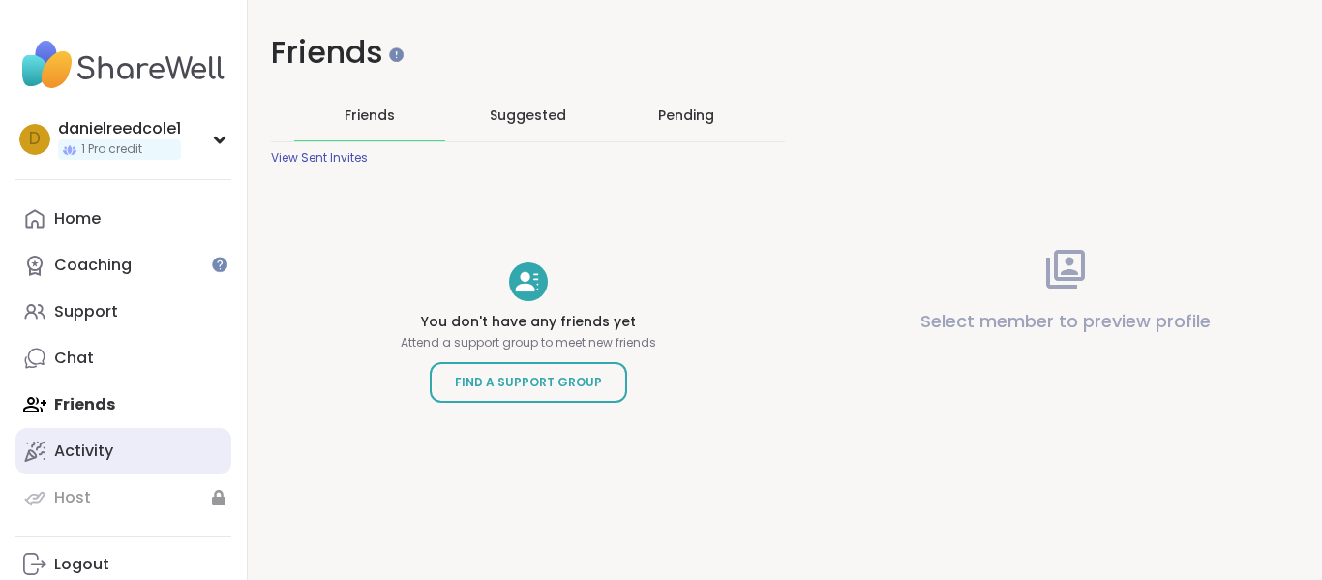
click at [99, 448] on div "Activity" at bounding box center [83, 450] width 59 height 21
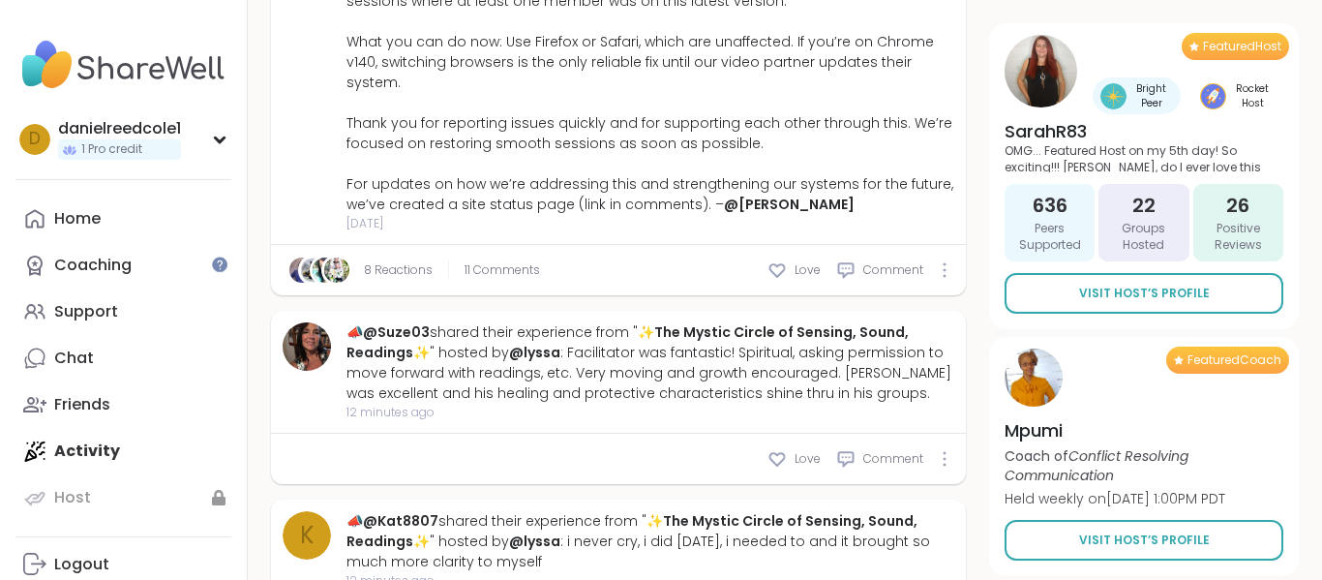
scroll to position [649, 0]
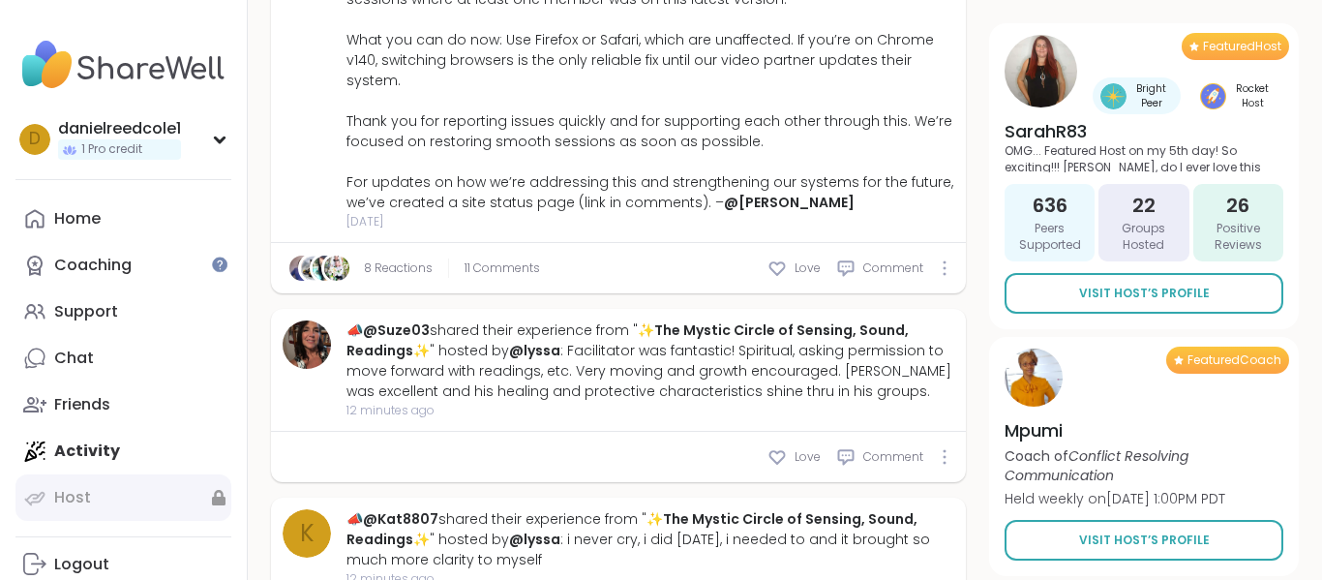
click at [89, 508] on link "Host" at bounding box center [123, 497] width 216 height 46
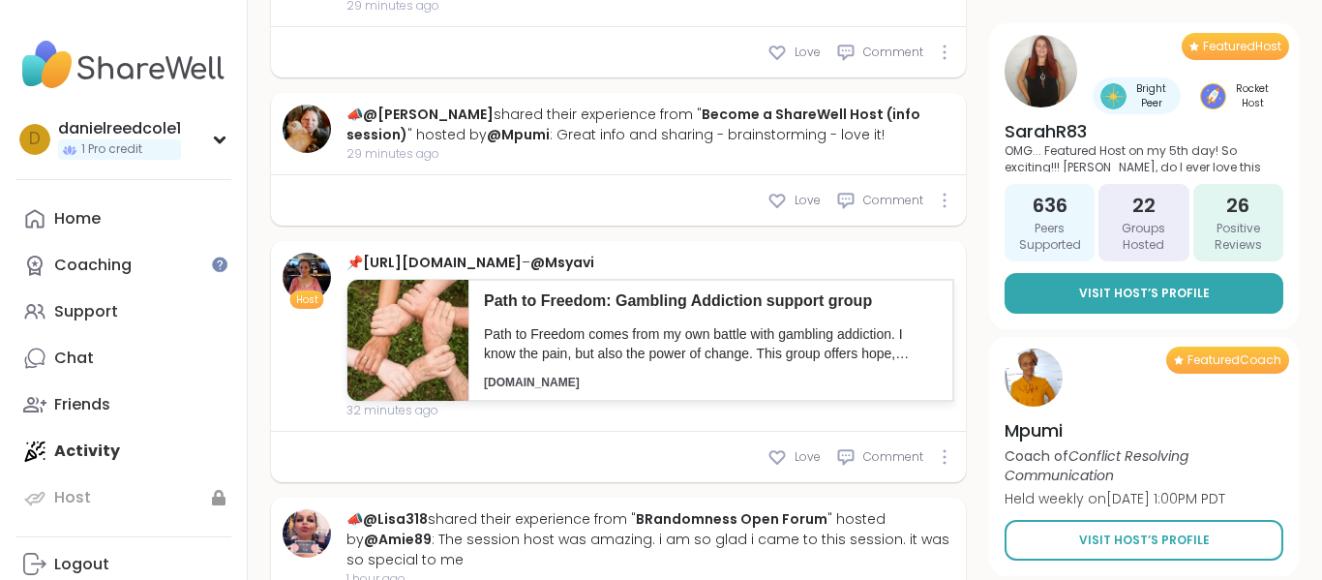
scroll to position [1706, 0]
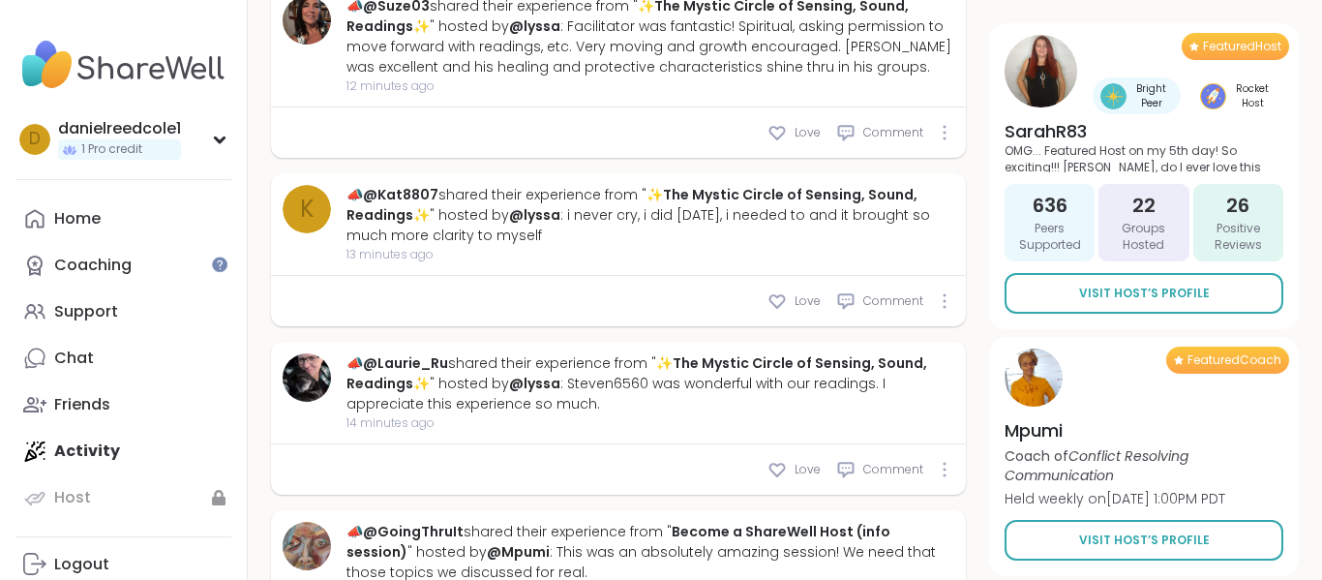
drag, startPoint x: 1312, startPoint y: 391, endPoint x: 857, endPoint y: 69, distance: 557.5
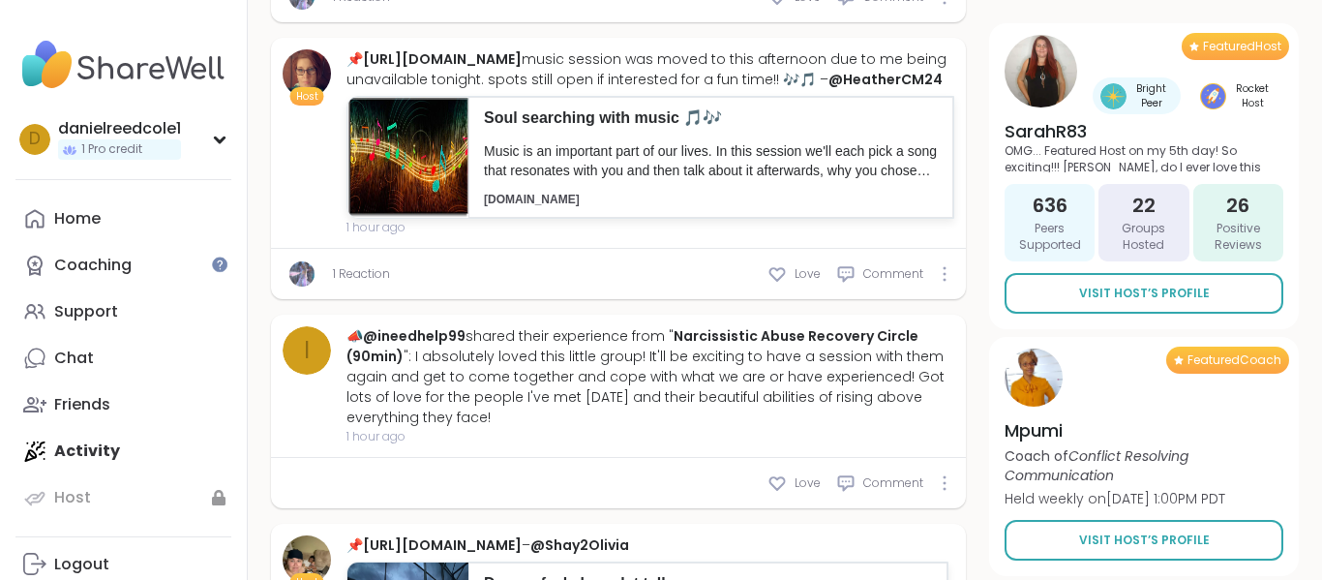
scroll to position [3851, 0]
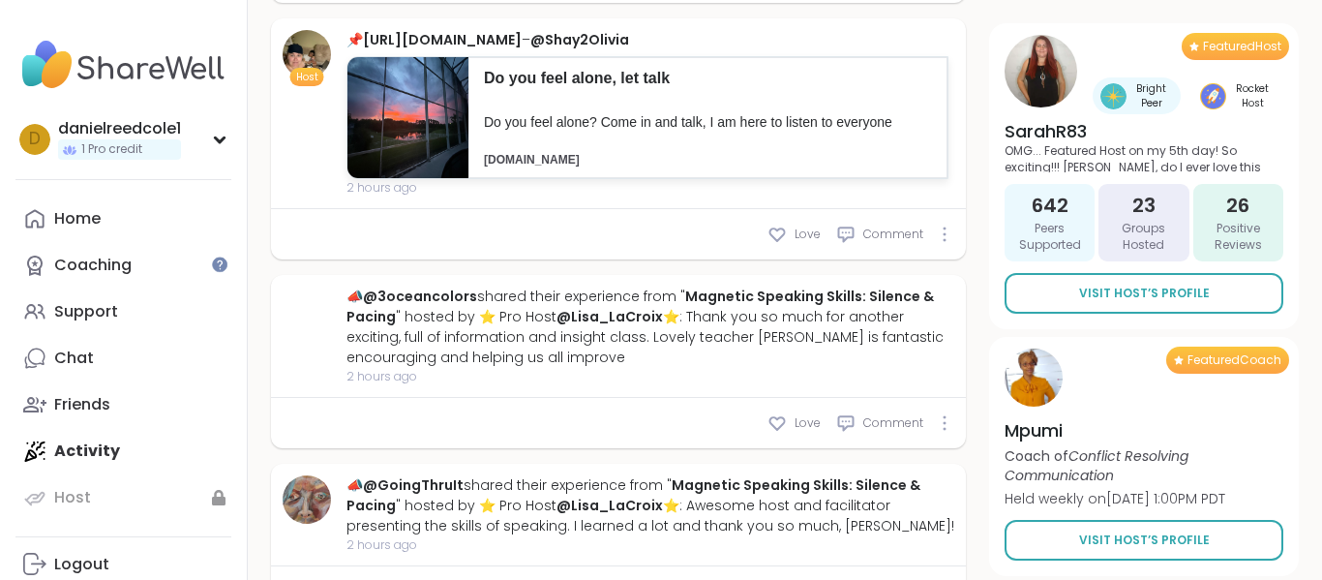
type textarea "*"
